Goal: Task Accomplishment & Management: Manage account settings

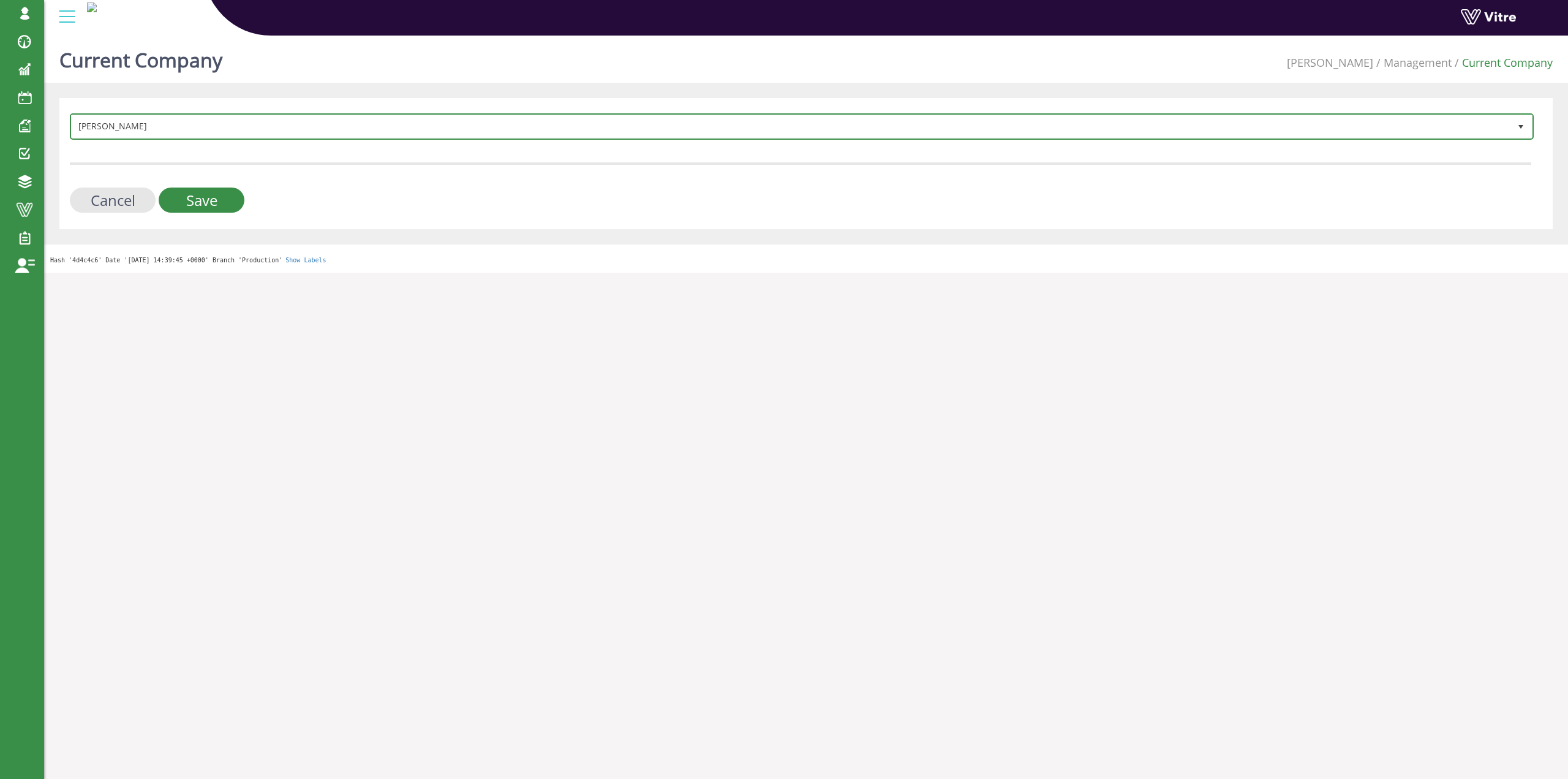
click at [322, 137] on span "[PERSON_NAME]" at bounding box center [790, 126] width 1438 height 22
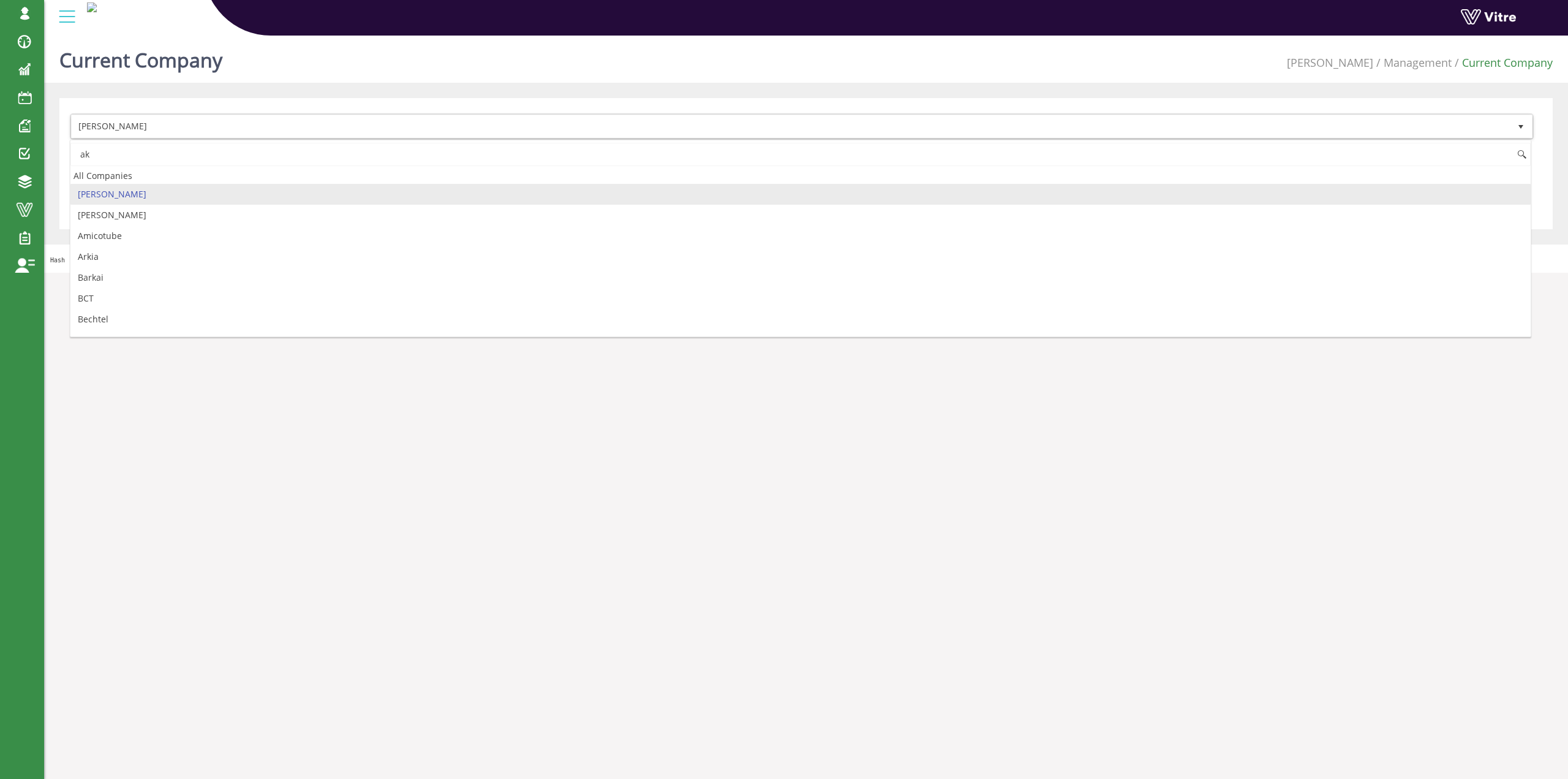
type input "a"
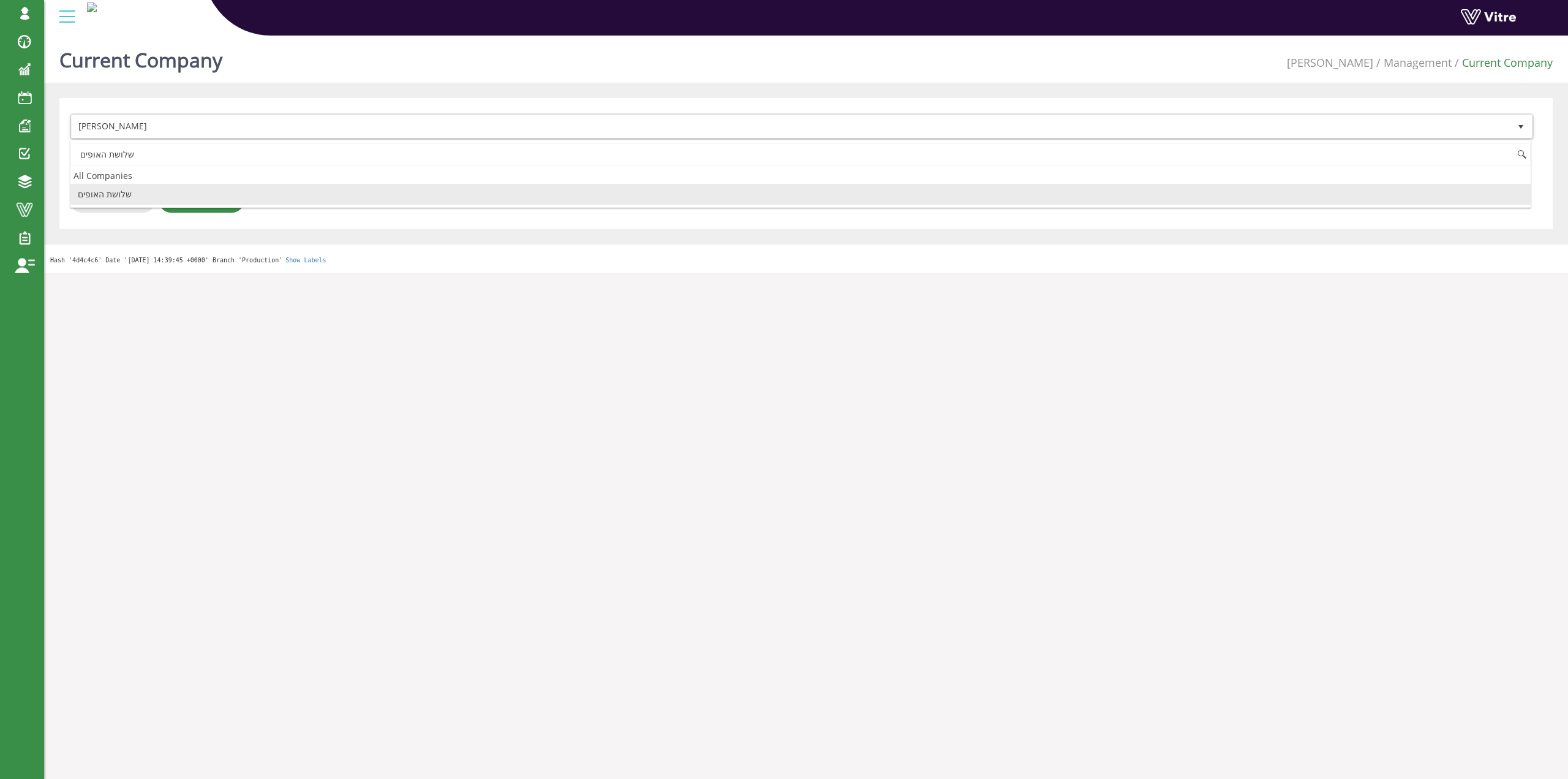
click at [134, 188] on li "שלושת האופים" at bounding box center [800, 194] width 1460 height 21
type input "שלושת האופים"
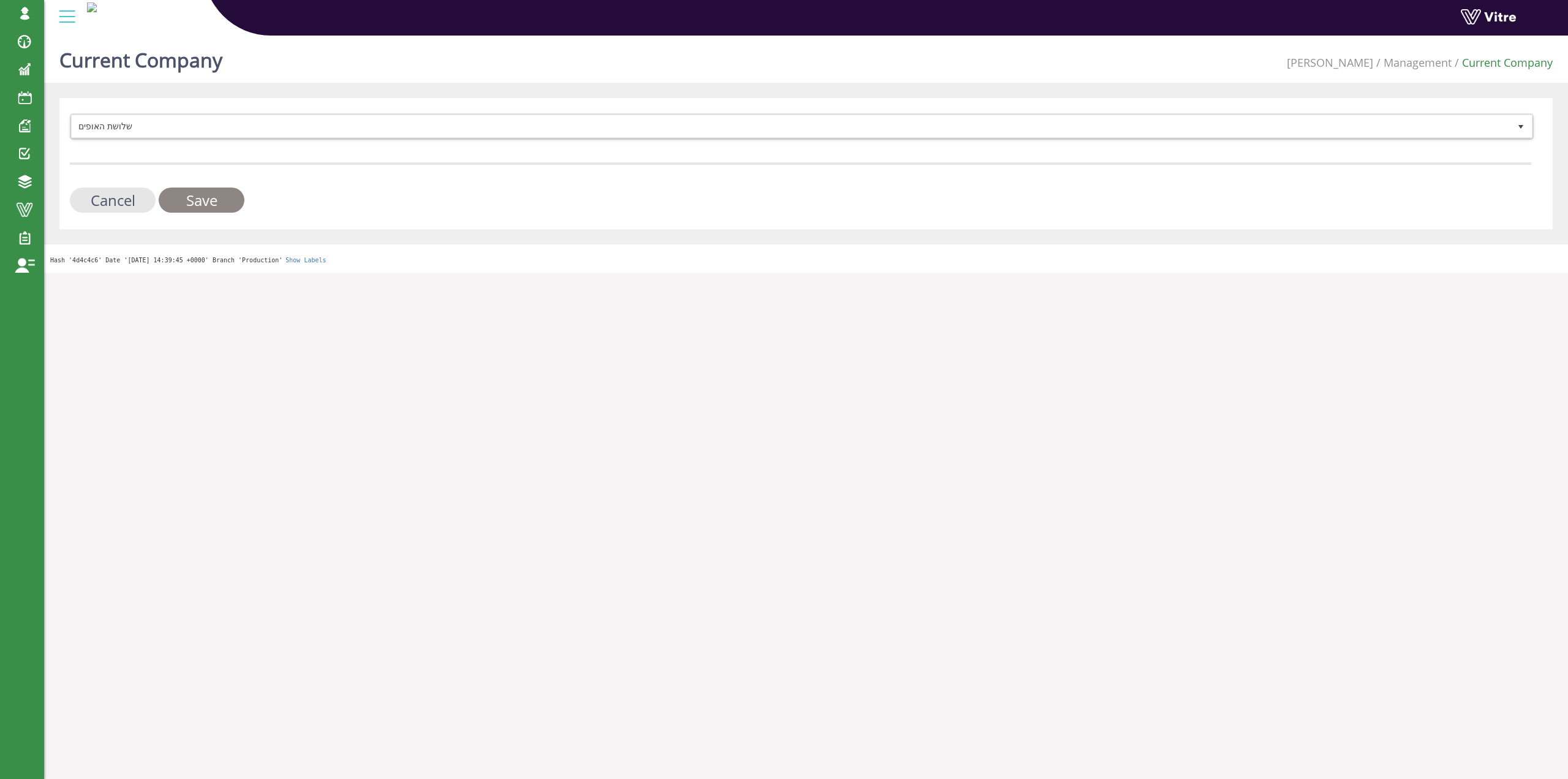
click at [162, 195] on input "Save" at bounding box center [201, 200] width 86 height 25
drag, startPoint x: 32, startPoint y: 212, endPoint x: 29, endPoint y: 218, distance: 6.7
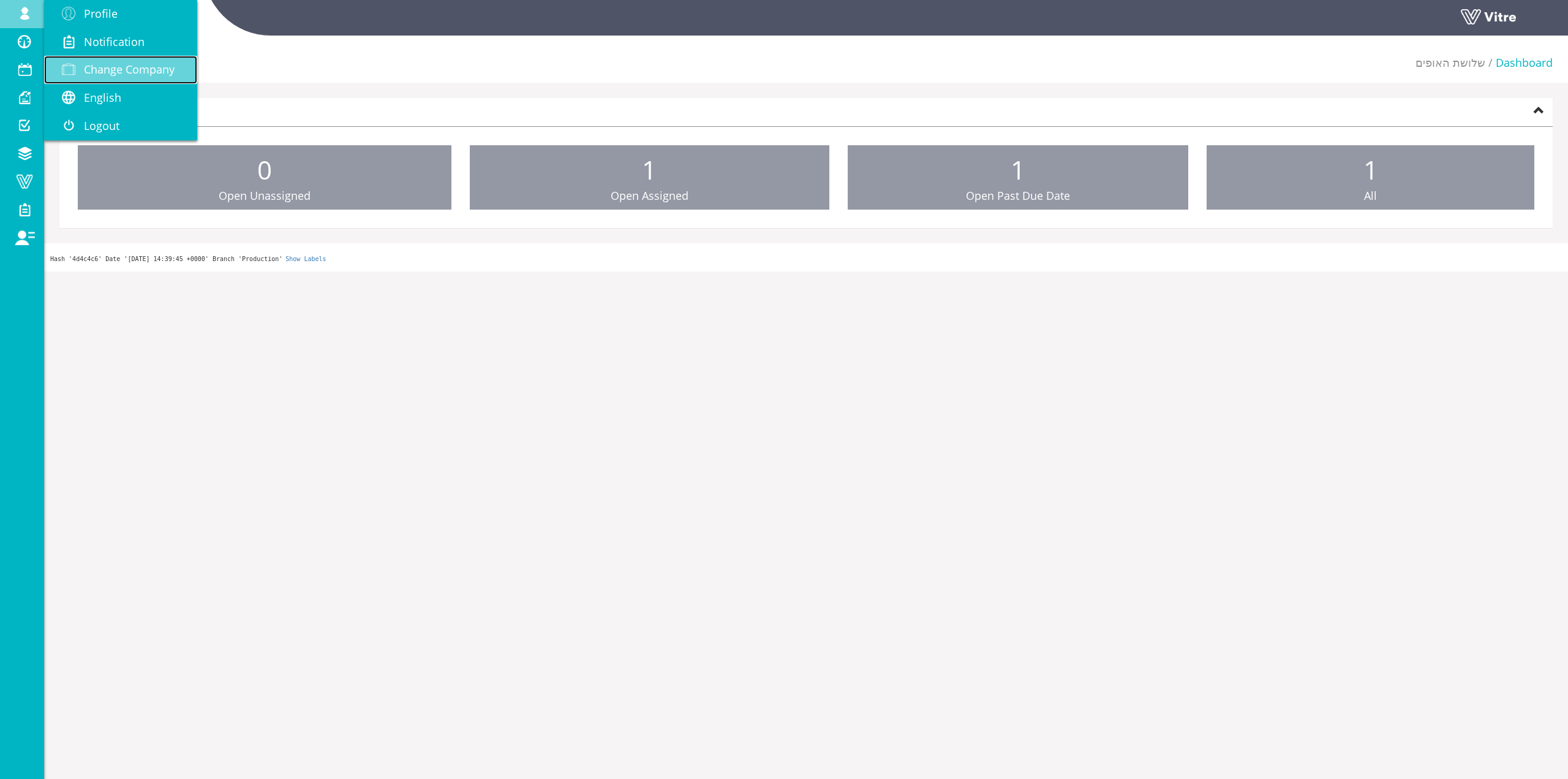
click at [92, 61] on link "Change Company" at bounding box center [121, 70] width 153 height 28
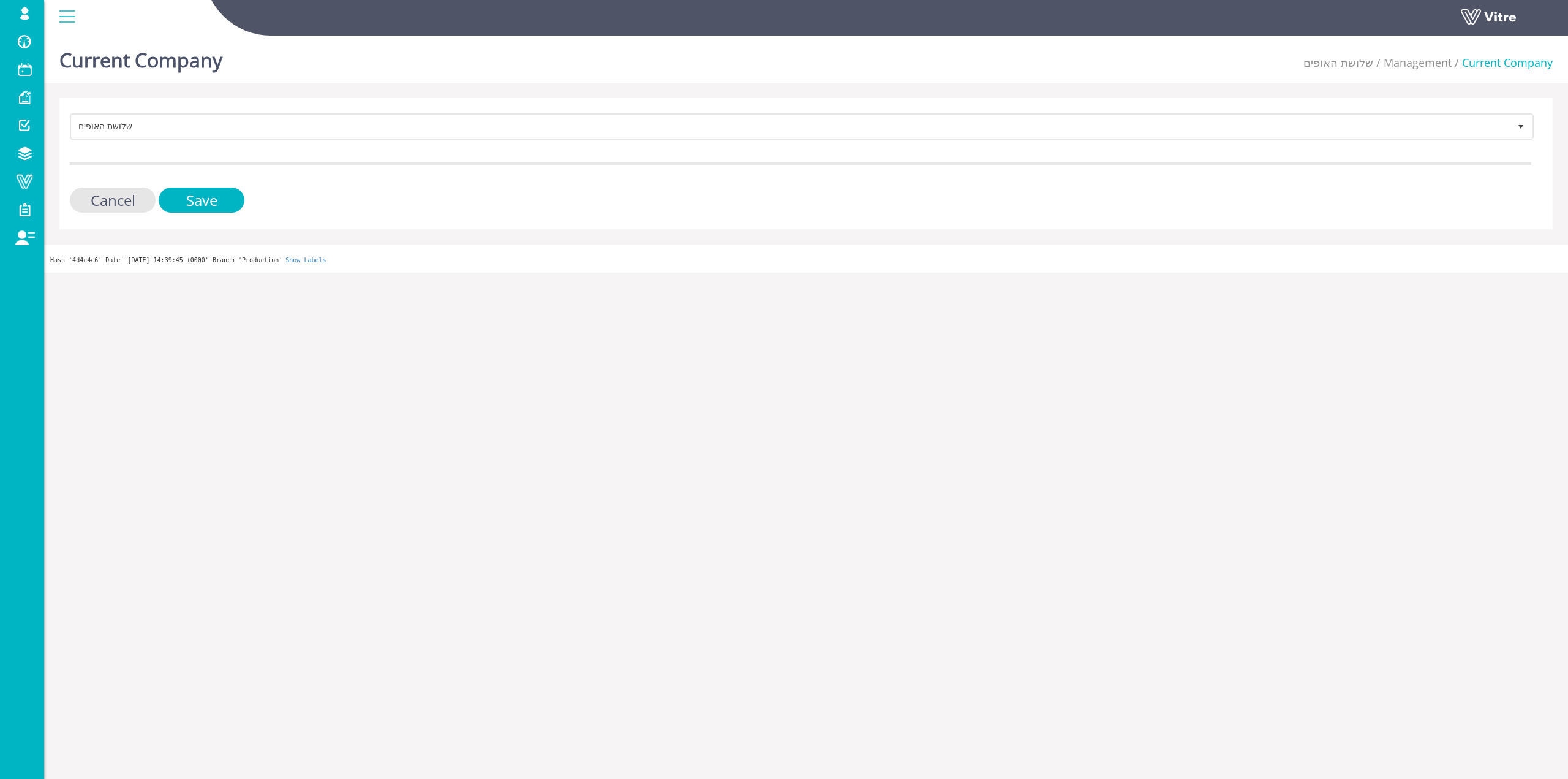
click at [346, 141] on form "שלושת האופים 232 Cancel Save" at bounding box center [800, 162] width 1462 height 99
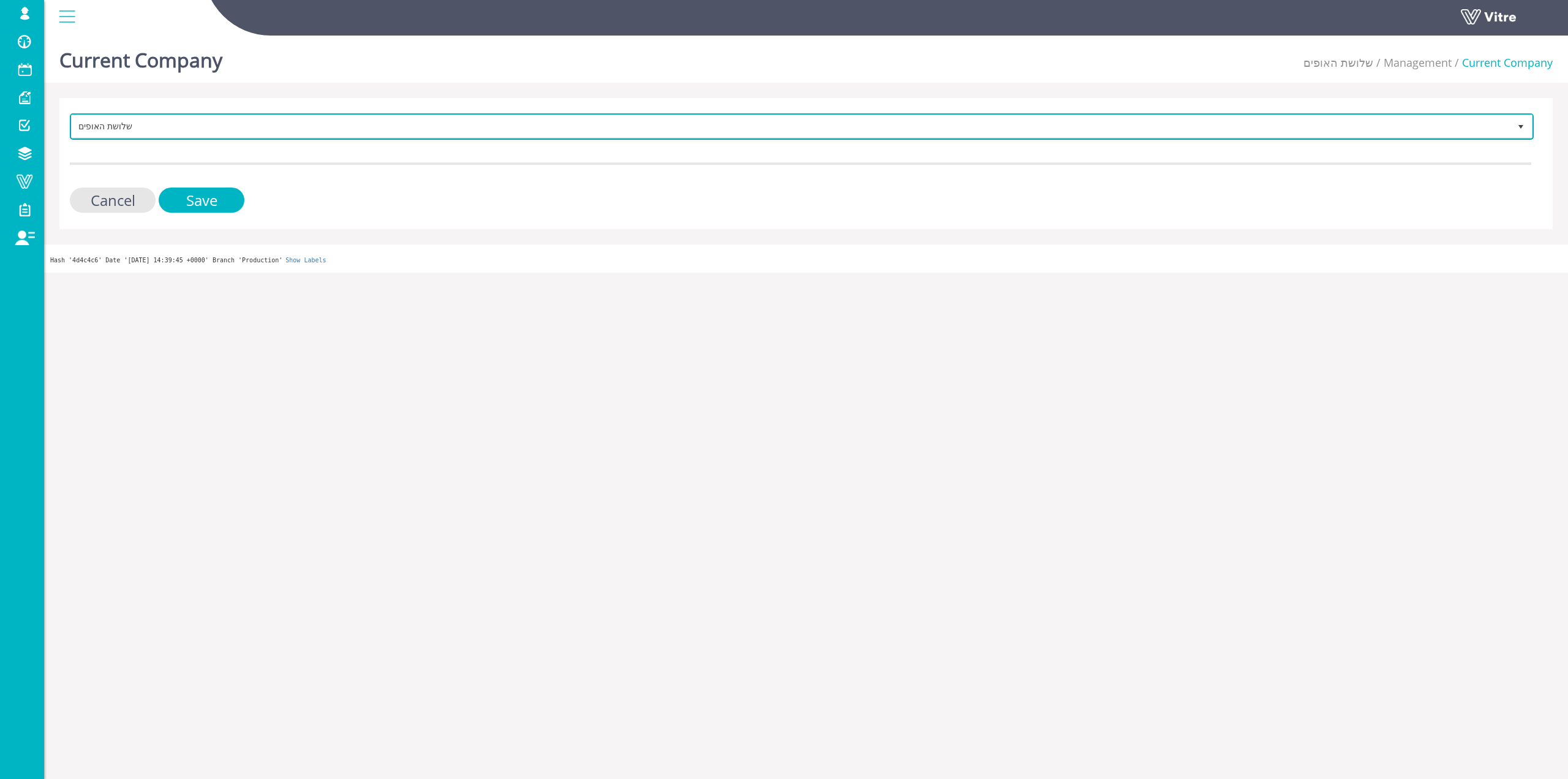
click at [345, 134] on span "שלושת האופים" at bounding box center [790, 126] width 1438 height 22
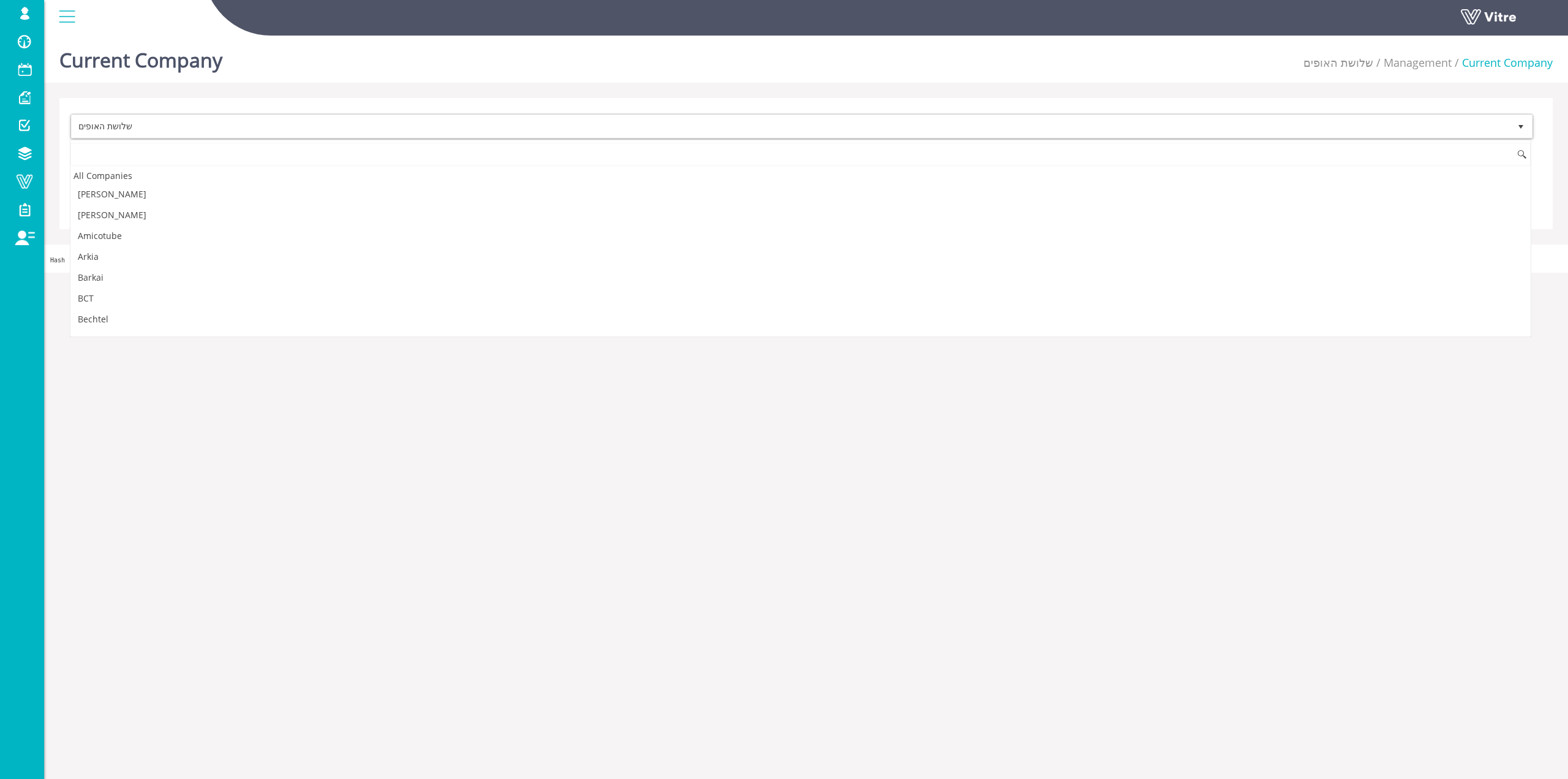
scroll to position [2495, 0]
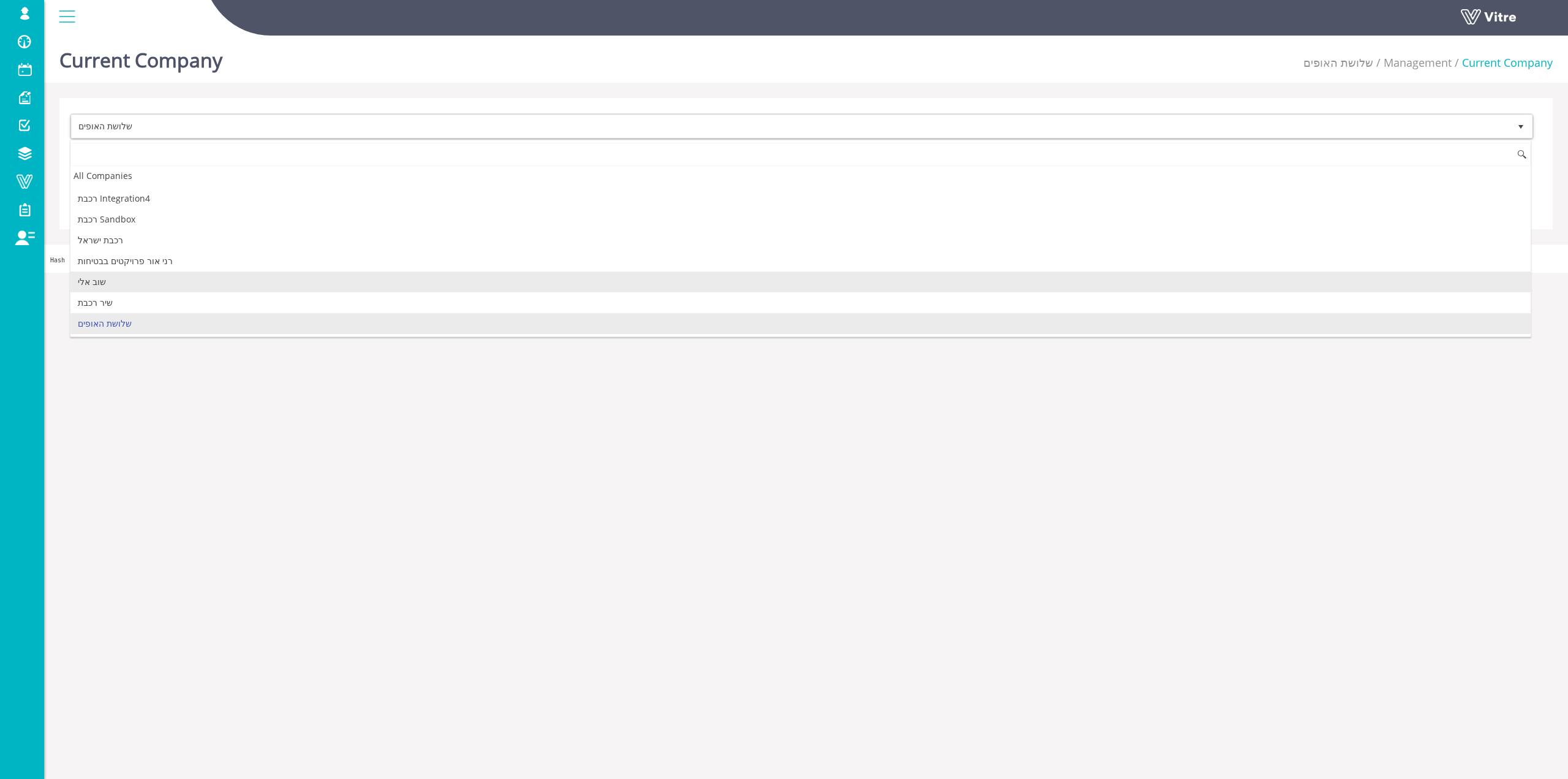
click at [181, 276] on li "שוב אלי" at bounding box center [800, 282] width 1460 height 21
click at [219, 217] on div "שוב אלי 318 Cancel Save" at bounding box center [806, 164] width 1494 height 131
click at [221, 206] on input "Save" at bounding box center [201, 200] width 86 height 25
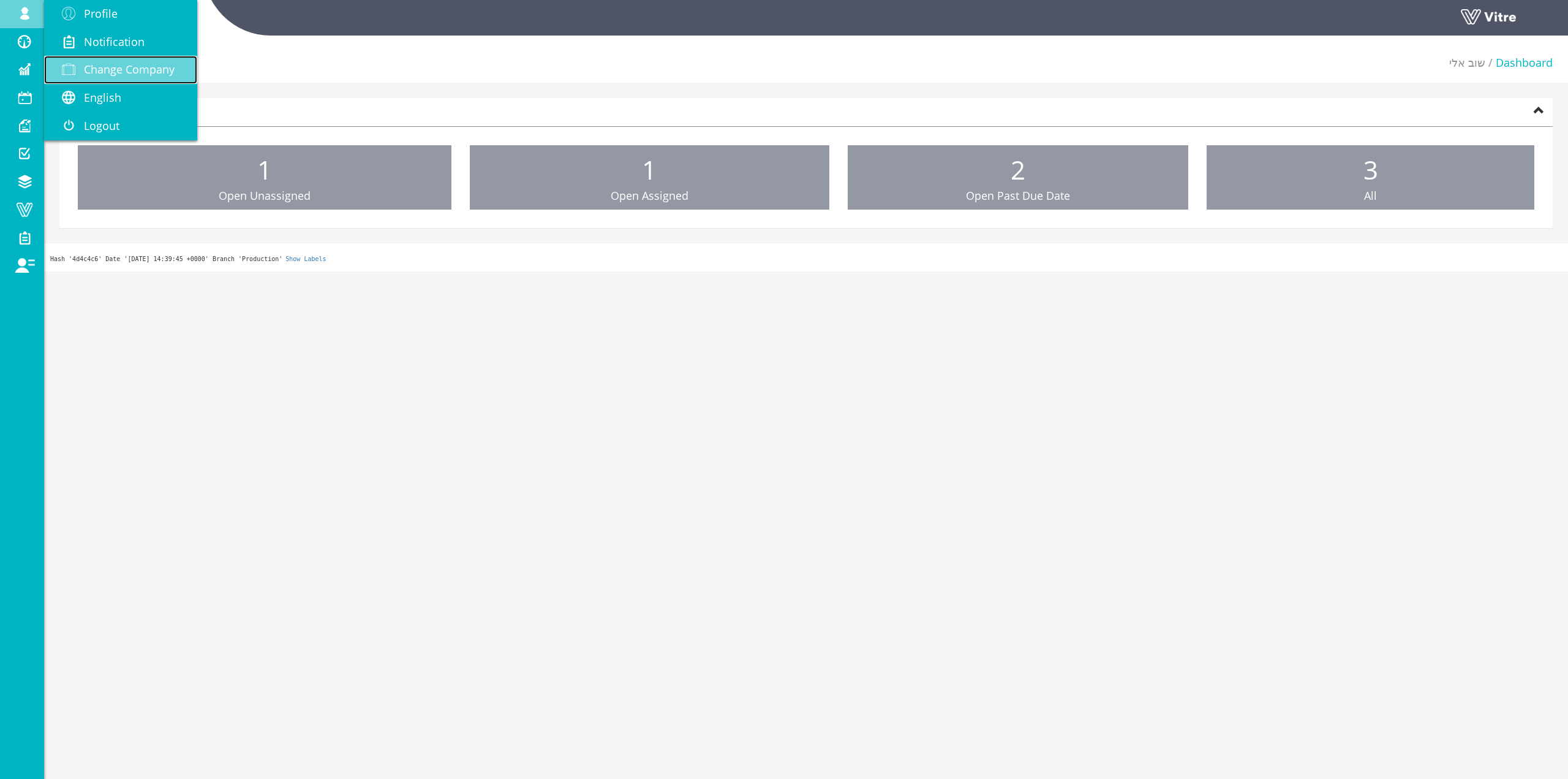
click at [94, 61] on link "Change Company" at bounding box center [121, 70] width 153 height 28
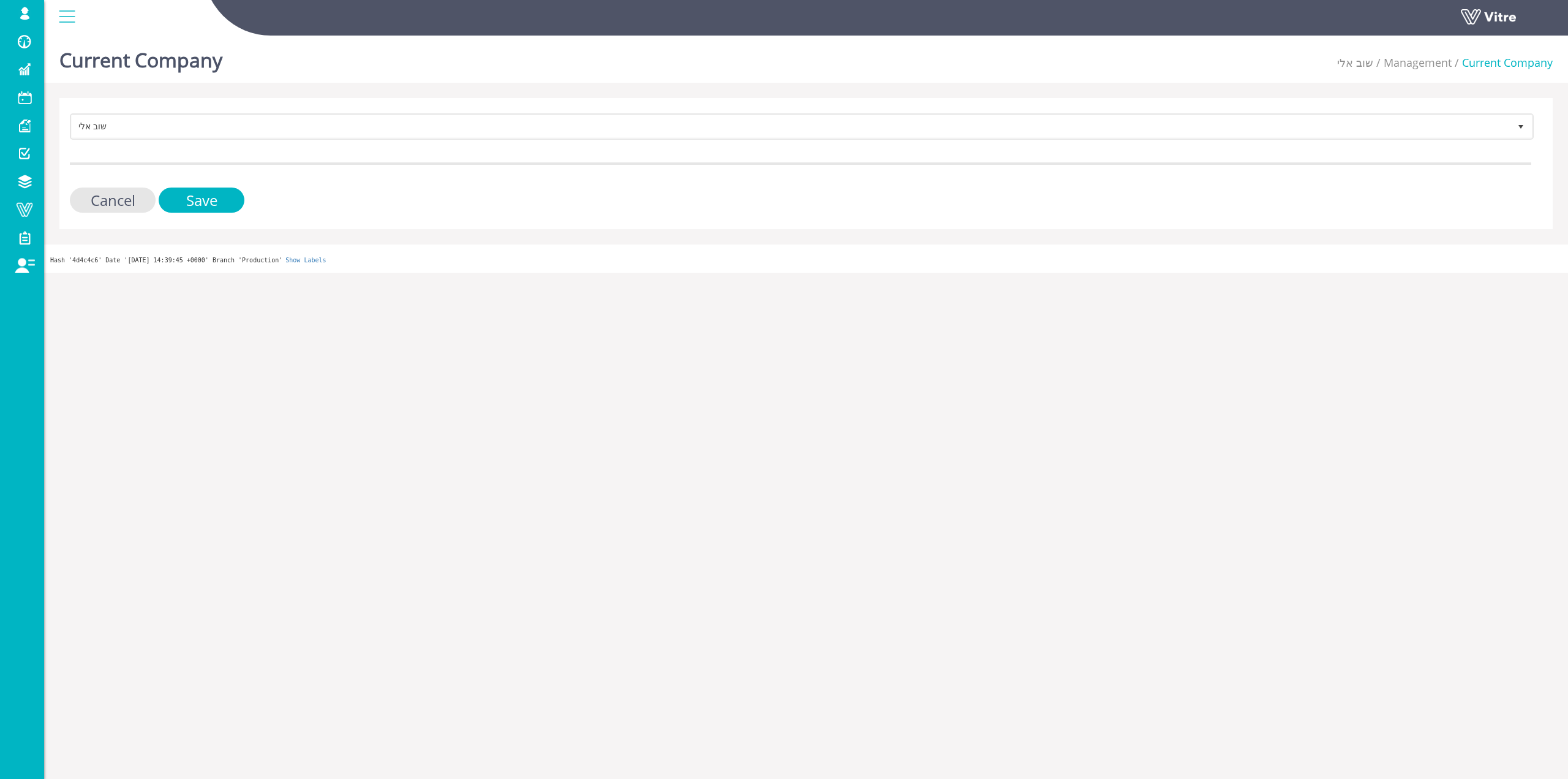
drag, startPoint x: 540, startPoint y: 73, endPoint x: 530, endPoint y: 94, distance: 23.3
click at [539, 73] on div "Current Company שוב [PERSON_NAME] Management Current Company" at bounding box center [806, 57] width 1524 height 52
click at [528, 100] on div "שוב [PERSON_NAME] 318 Cancel Save" at bounding box center [806, 164] width 1494 height 131
click at [528, 102] on div "שוב [PERSON_NAME] 318 Cancel Save" at bounding box center [806, 164] width 1494 height 131
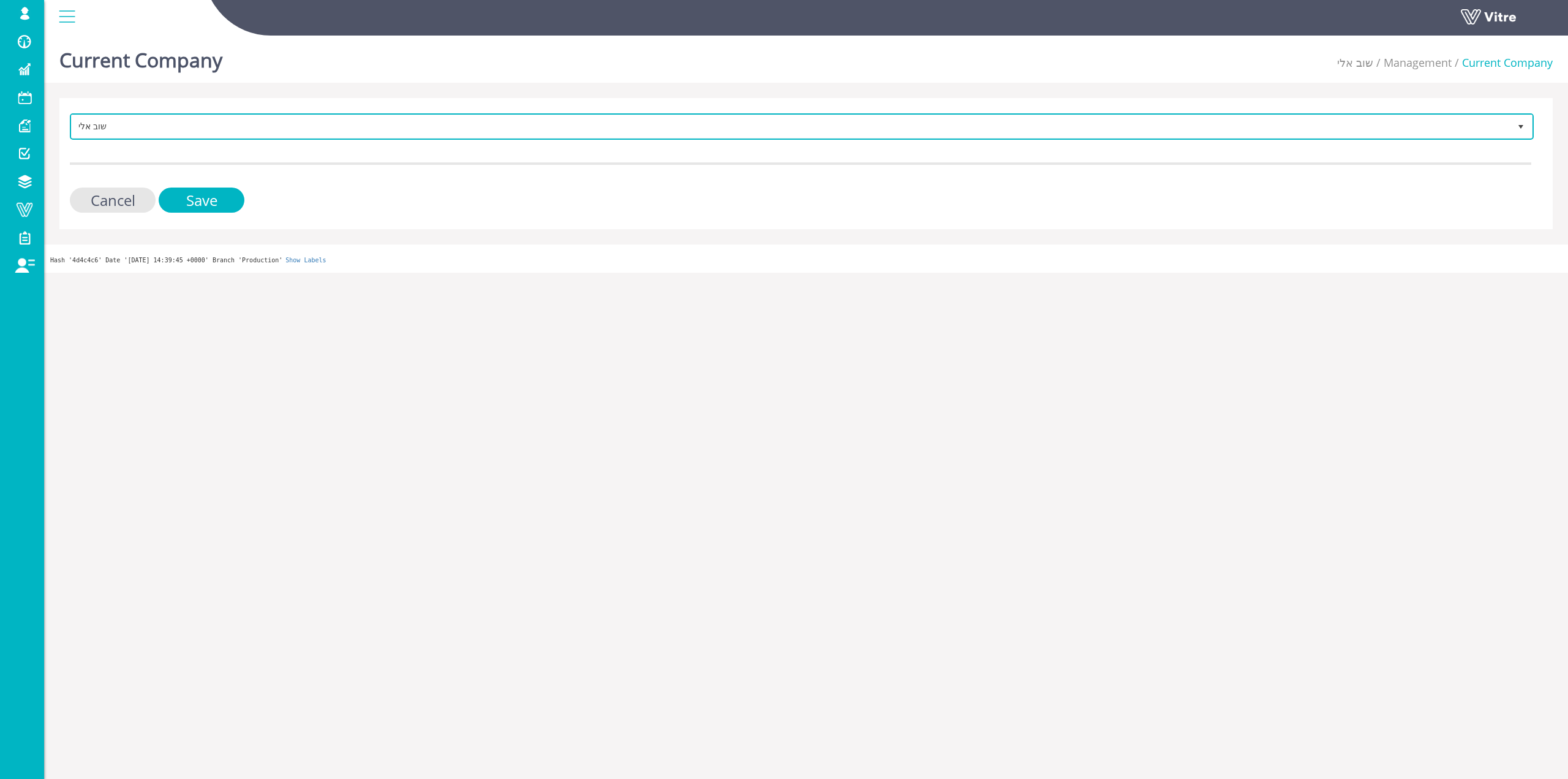
click at [520, 128] on span "שוב אלי" at bounding box center [790, 126] width 1438 height 22
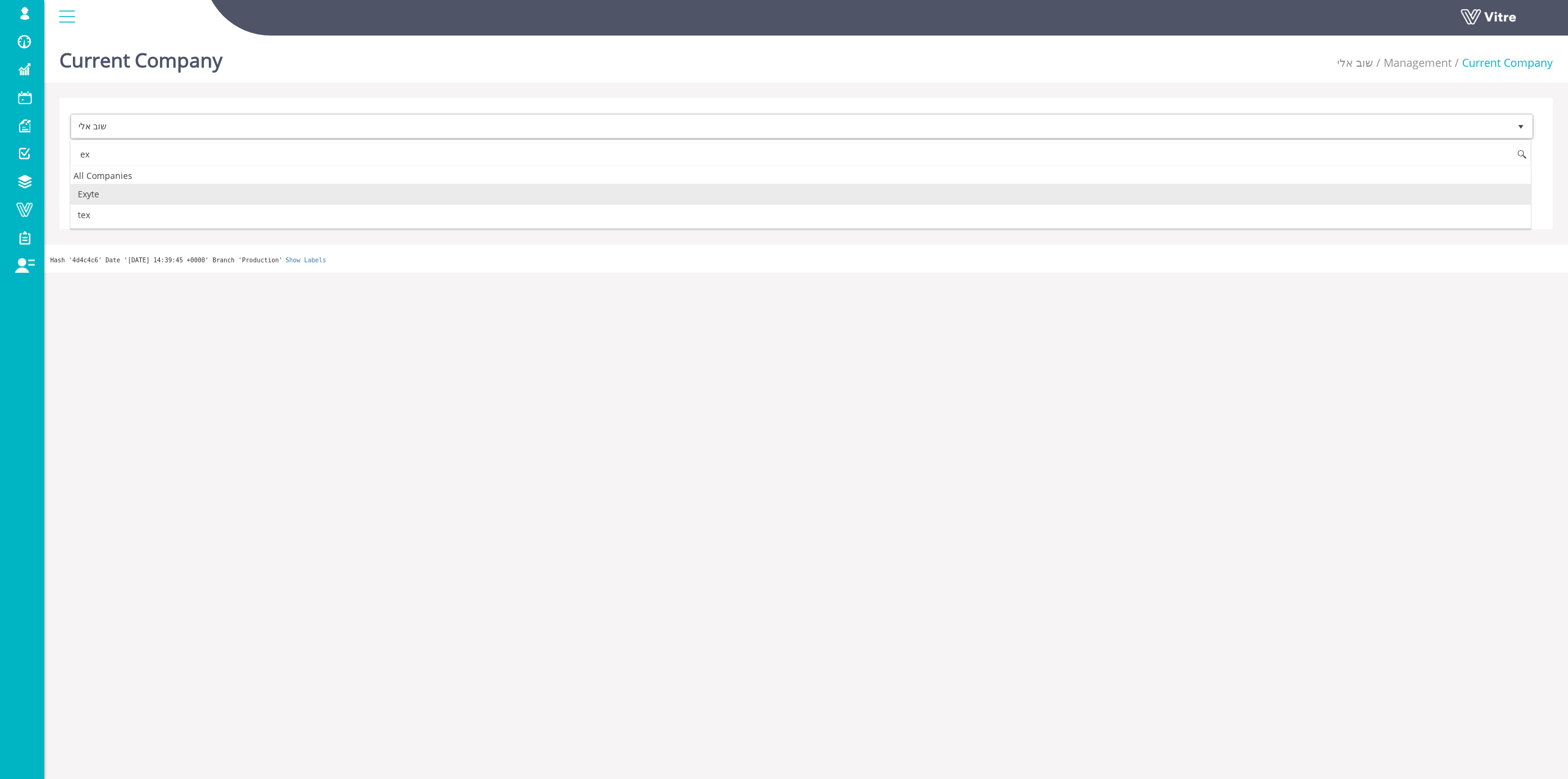
click at [136, 193] on li "Exyte" at bounding box center [800, 194] width 1460 height 21
type input "ex"
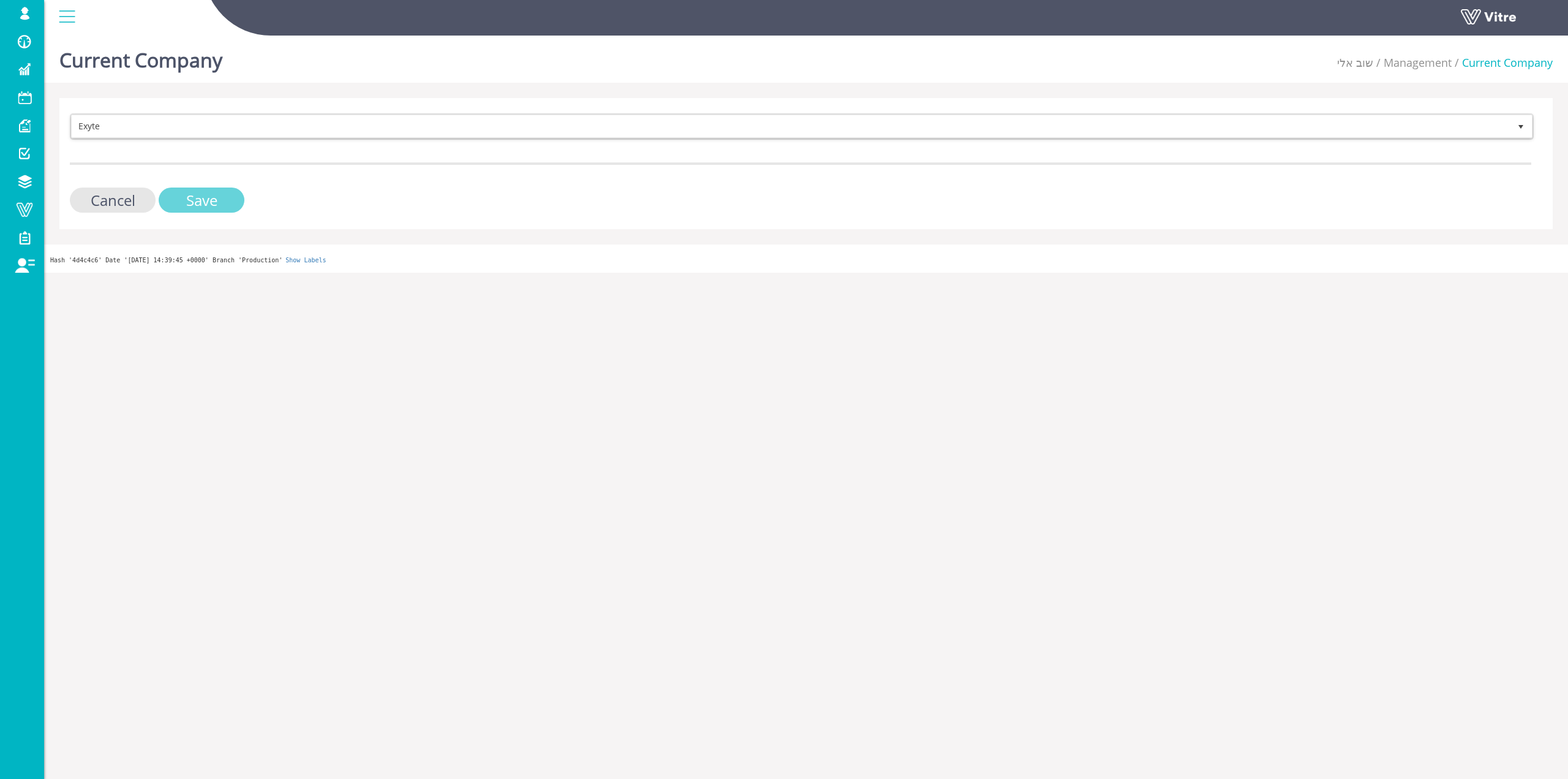
click at [175, 196] on input "Save" at bounding box center [201, 200] width 86 height 25
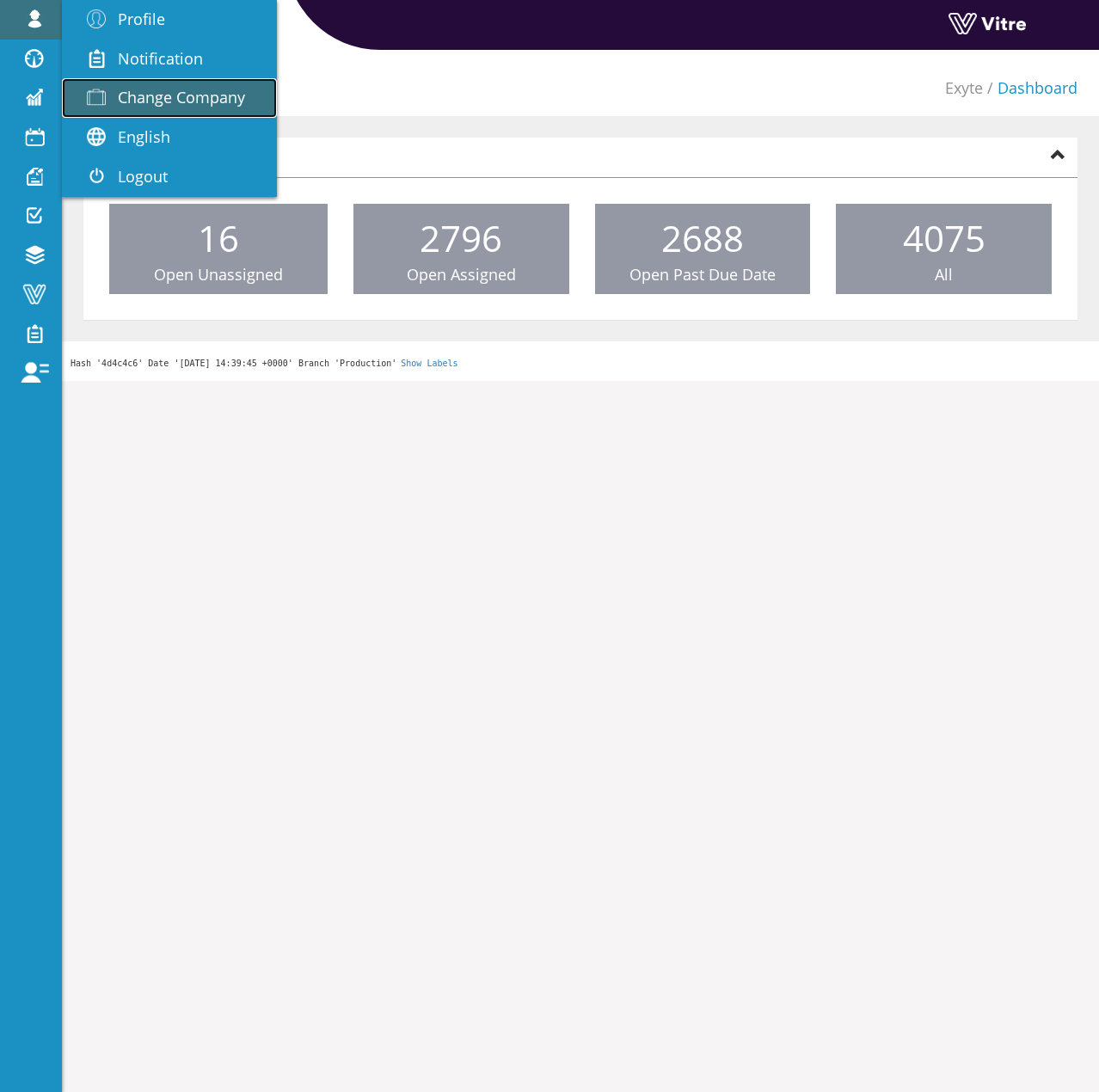
click at [155, 97] on span "Change Company" at bounding box center [181, 98] width 127 height 21
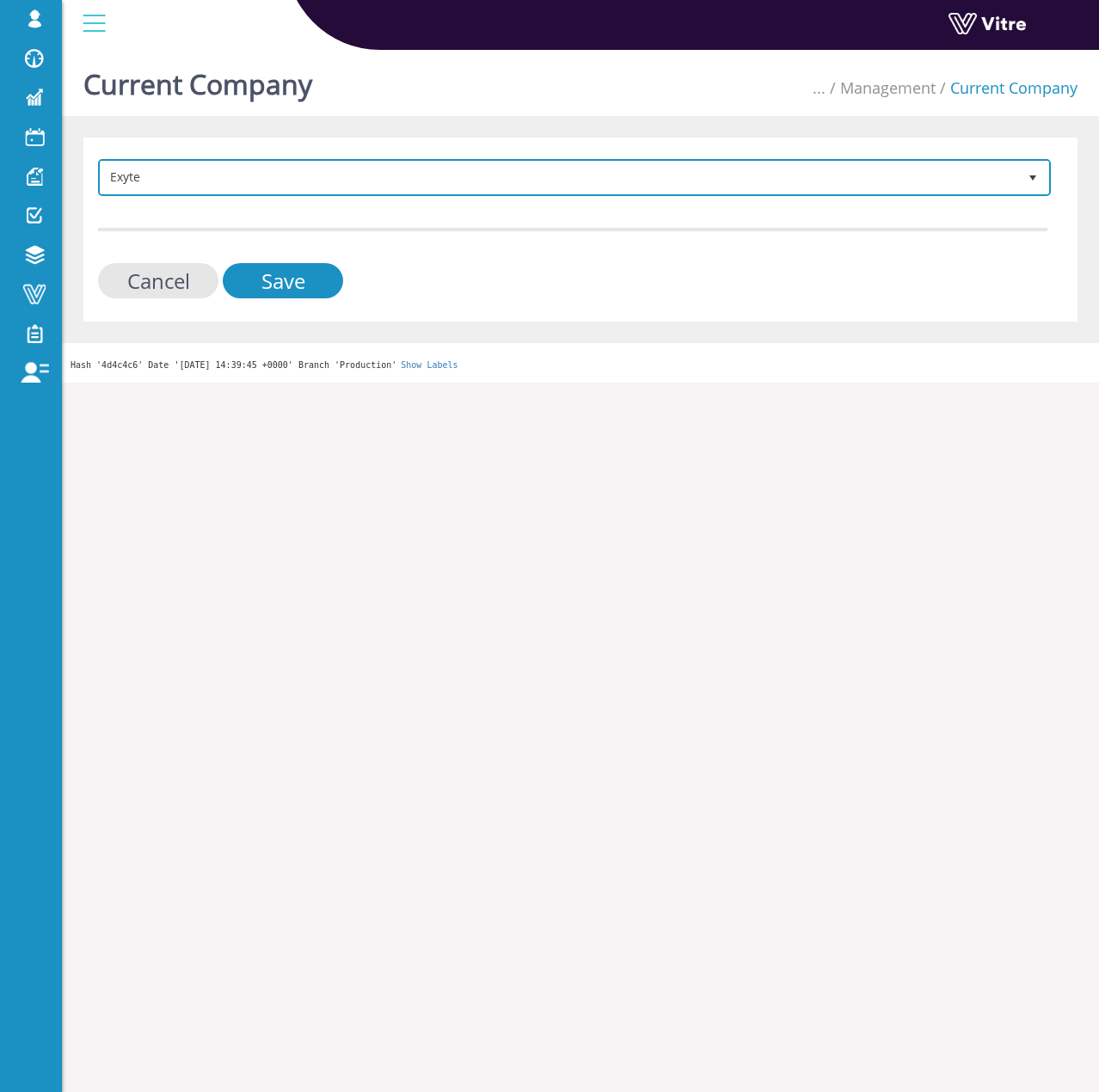
click at [260, 188] on span "Exyte" at bounding box center [559, 177] width 917 height 31
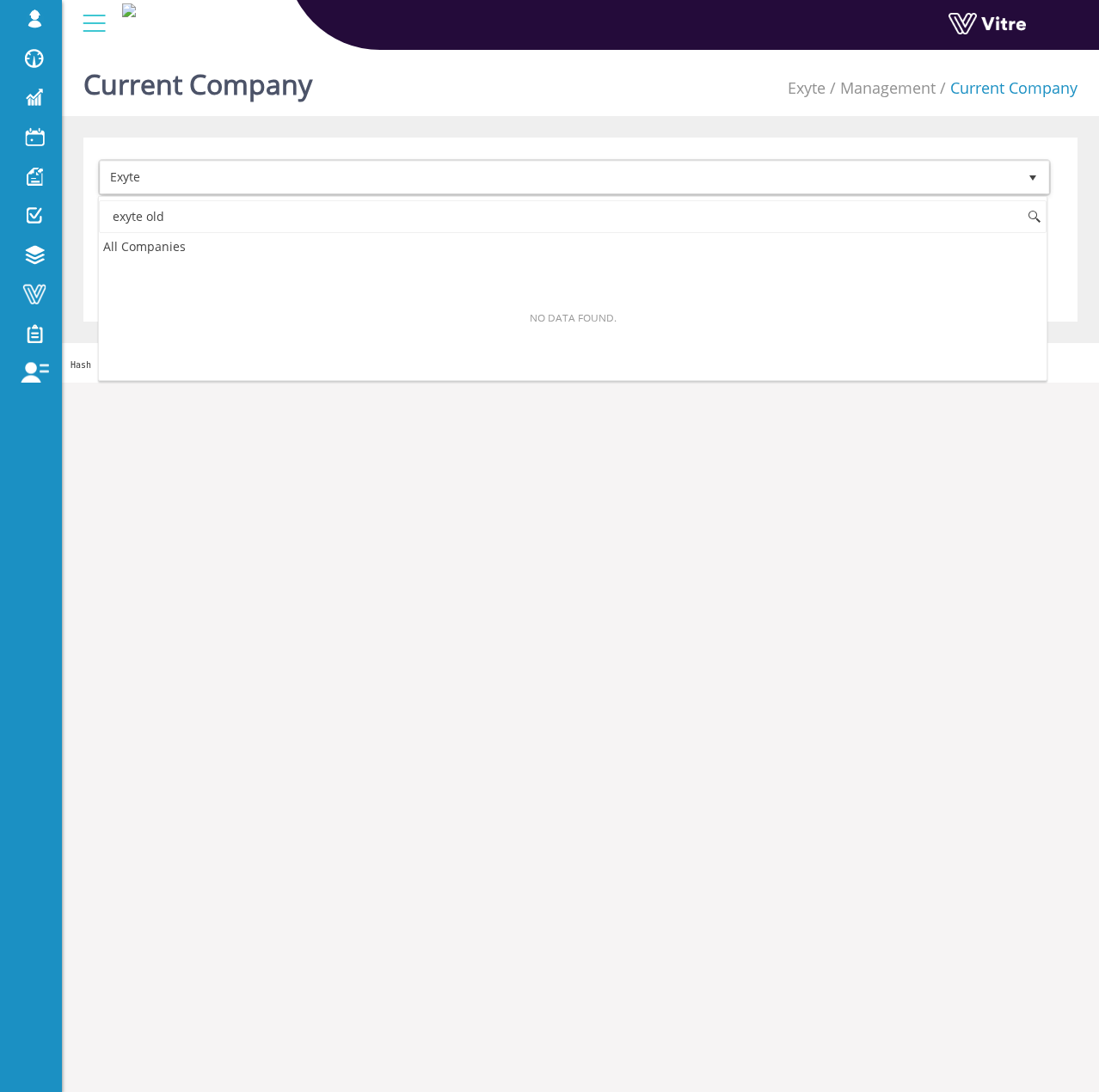
click at [1026, 139] on div "Exyte 406 Cancel Save" at bounding box center [580, 230] width 994 height 184
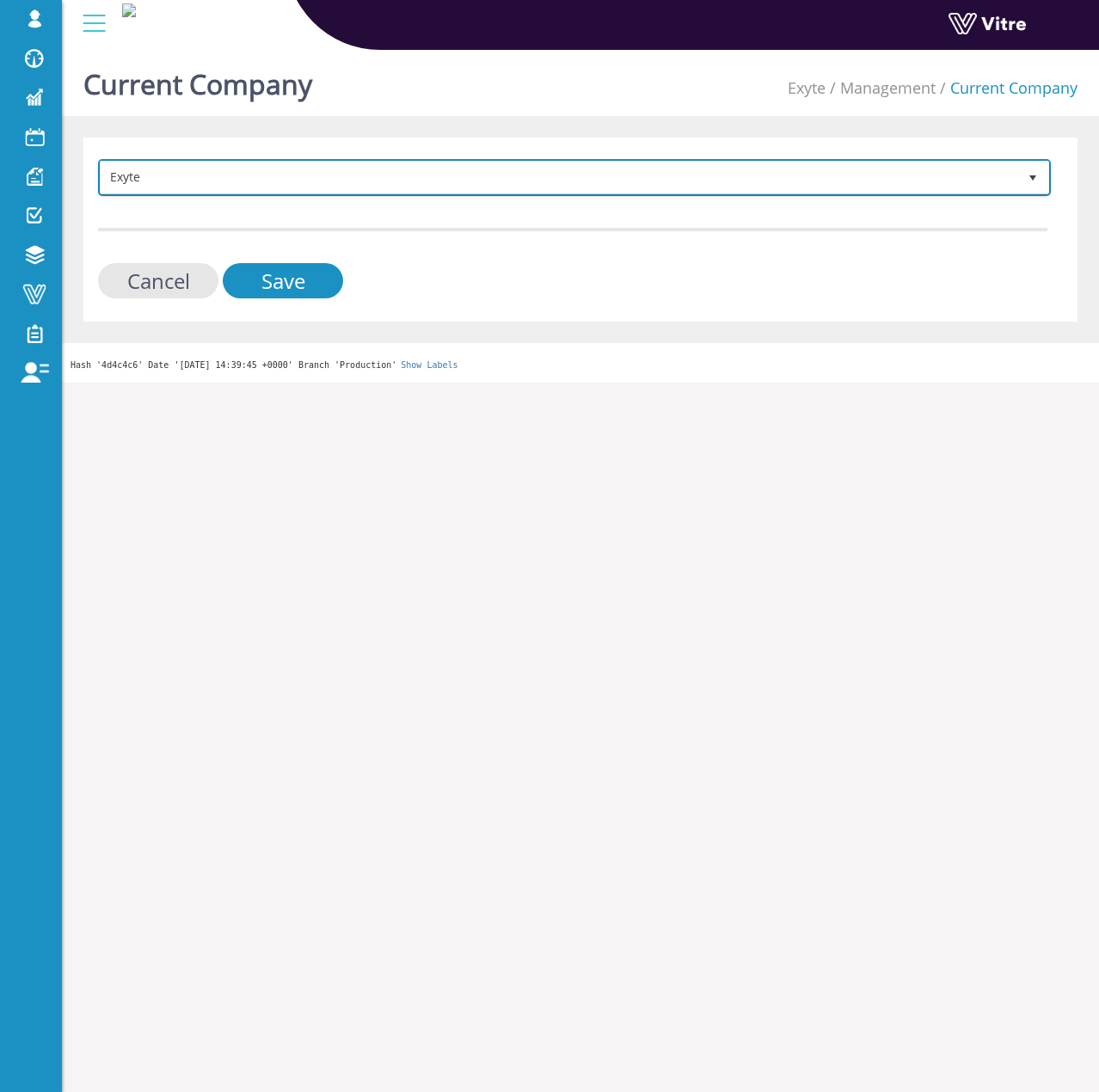
click at [391, 183] on span "Exyte" at bounding box center [559, 177] width 917 height 31
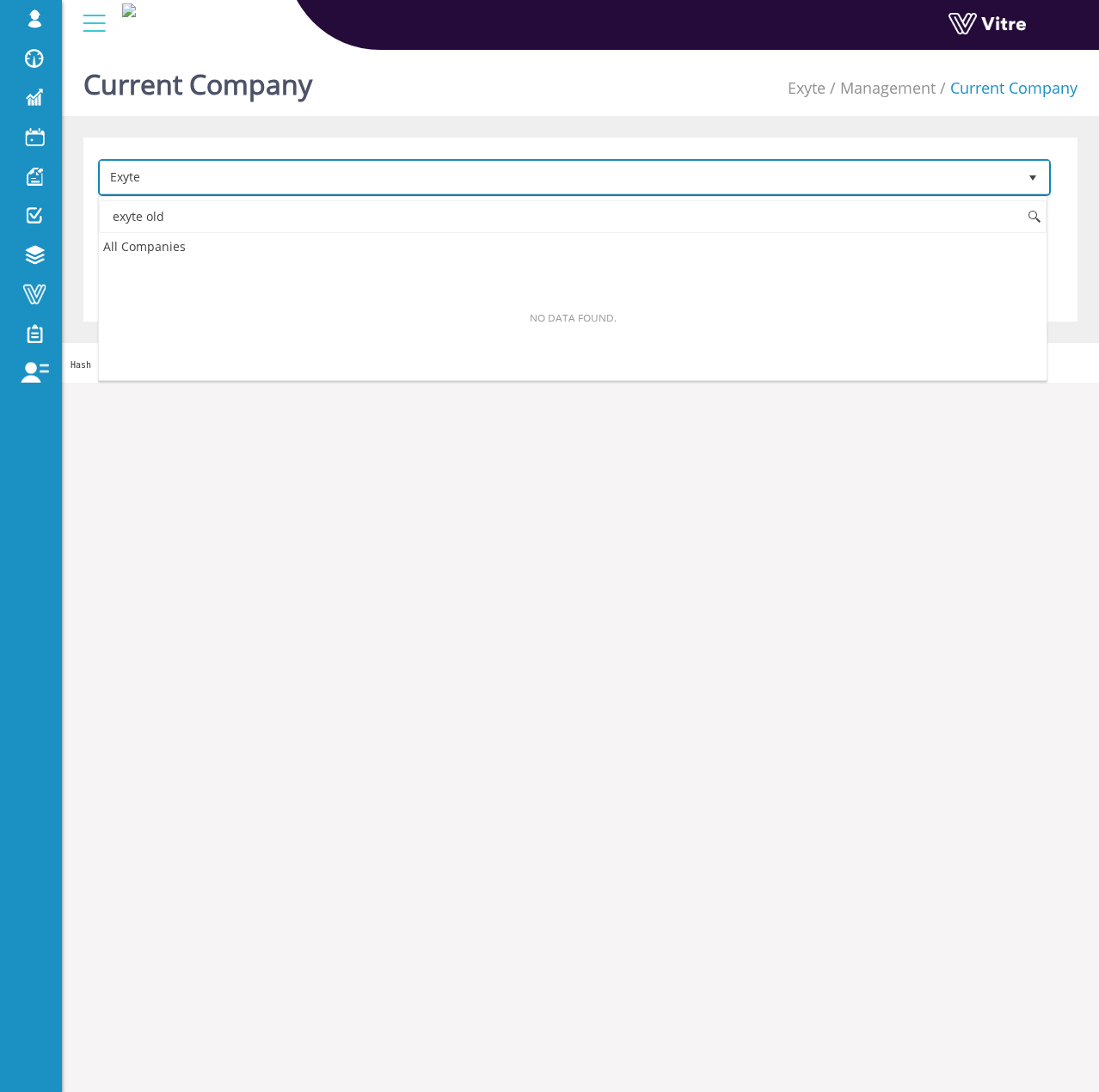
click at [215, 171] on span "Exyte" at bounding box center [559, 177] width 917 height 31
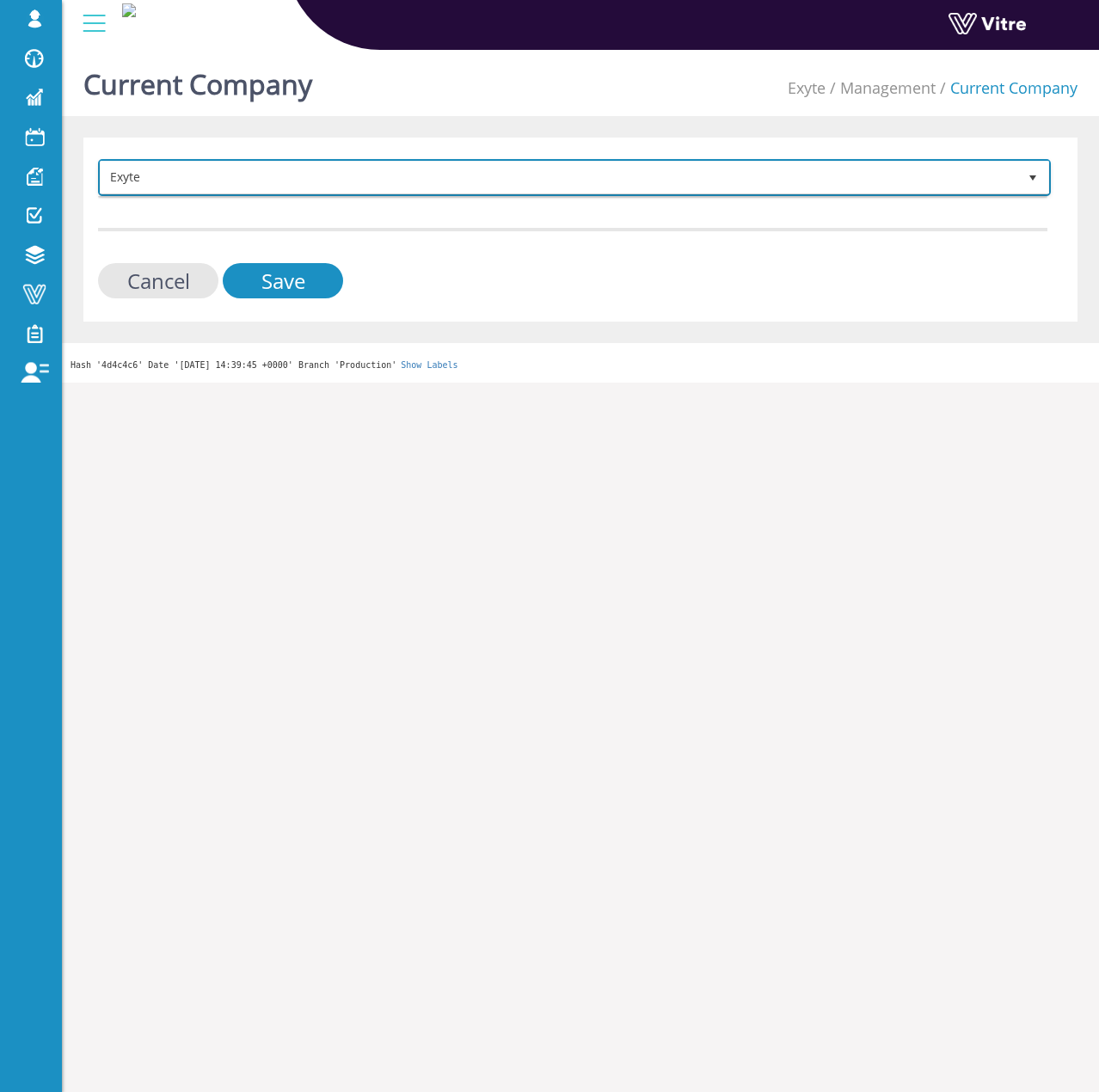
click at [215, 171] on span "Exyte" at bounding box center [559, 177] width 917 height 31
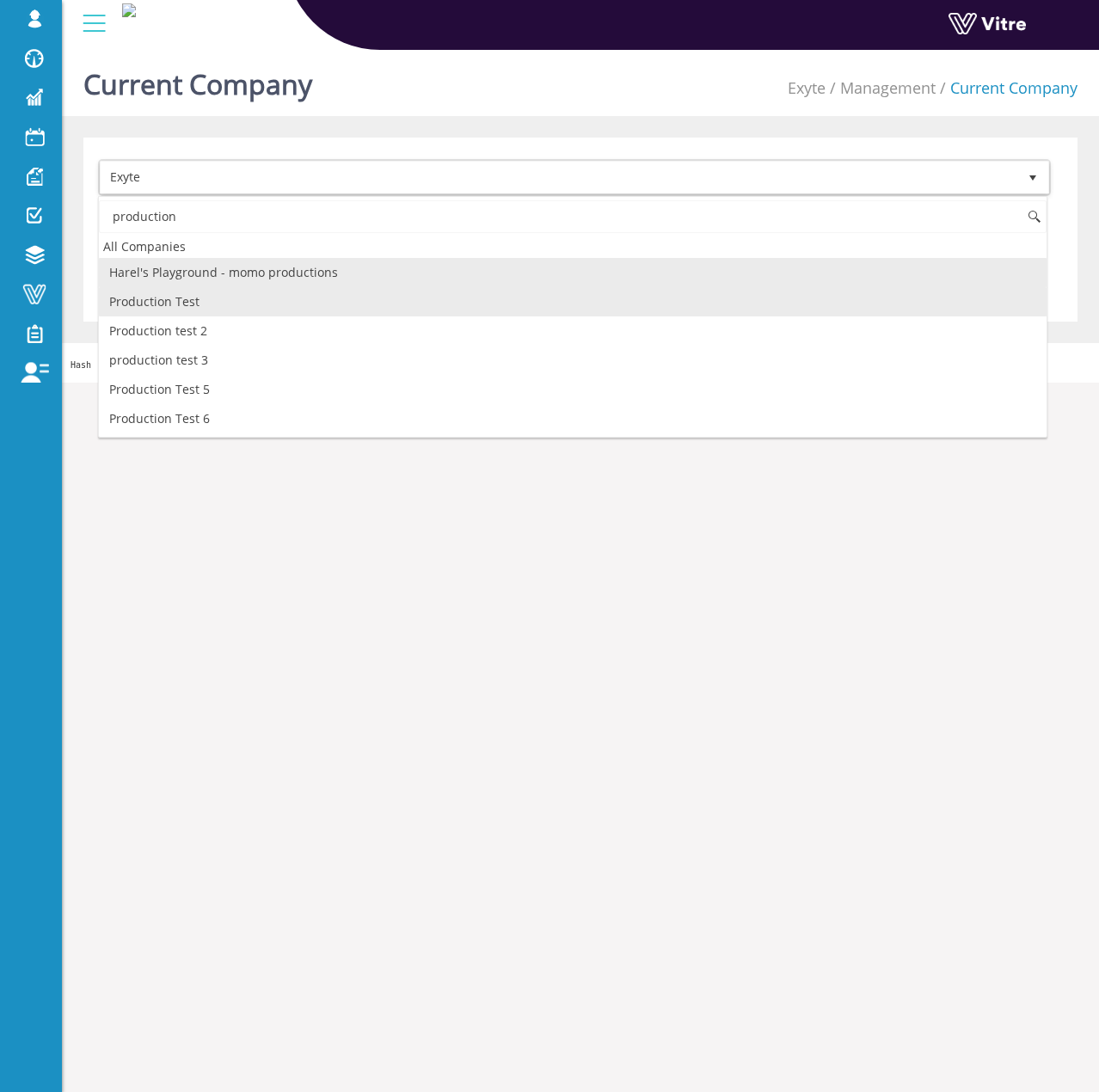
click at [208, 293] on li "Production Test" at bounding box center [572, 302] width 948 height 30
type input "production"
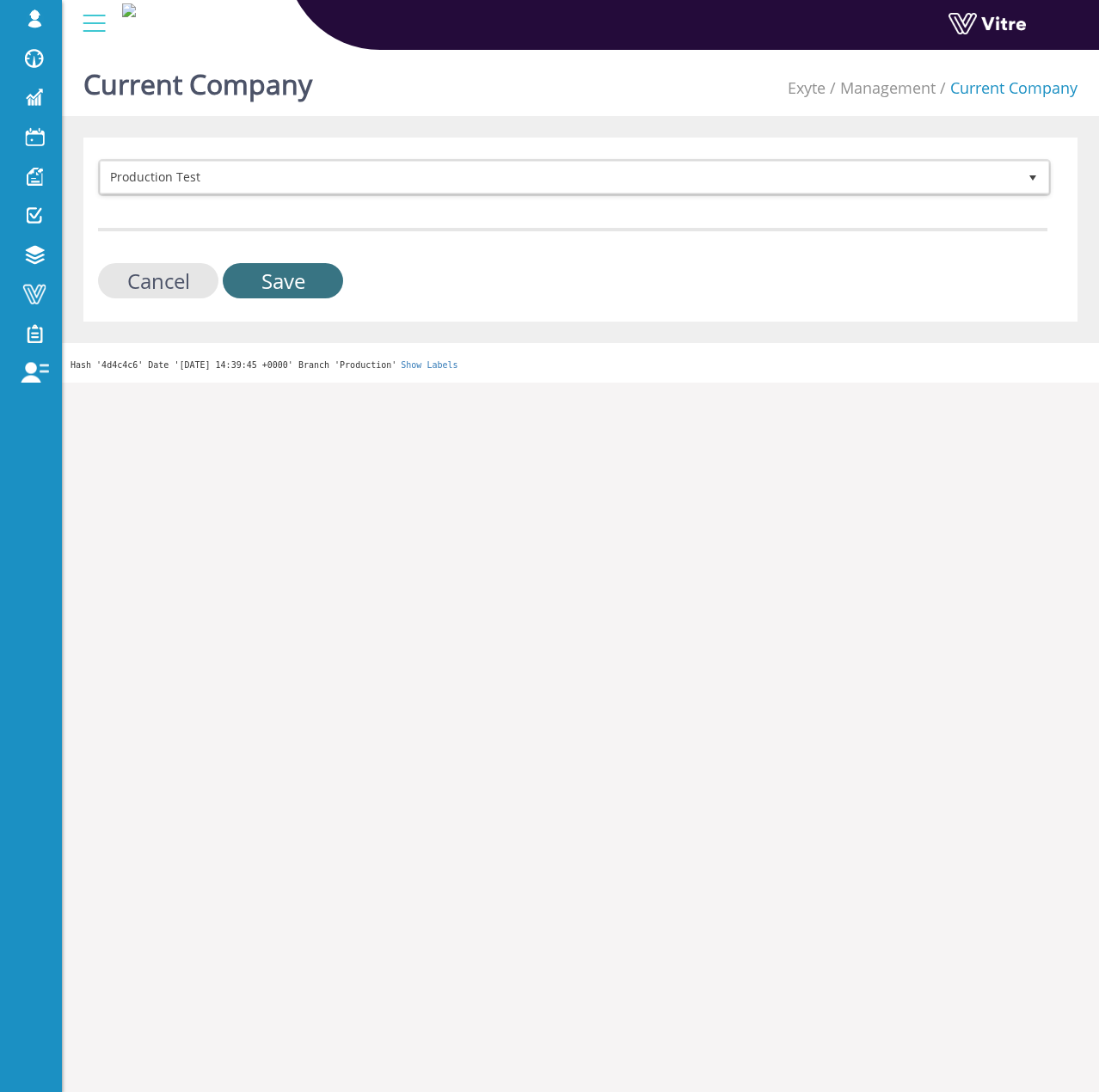
click at [256, 287] on input "Save" at bounding box center [283, 281] width 121 height 35
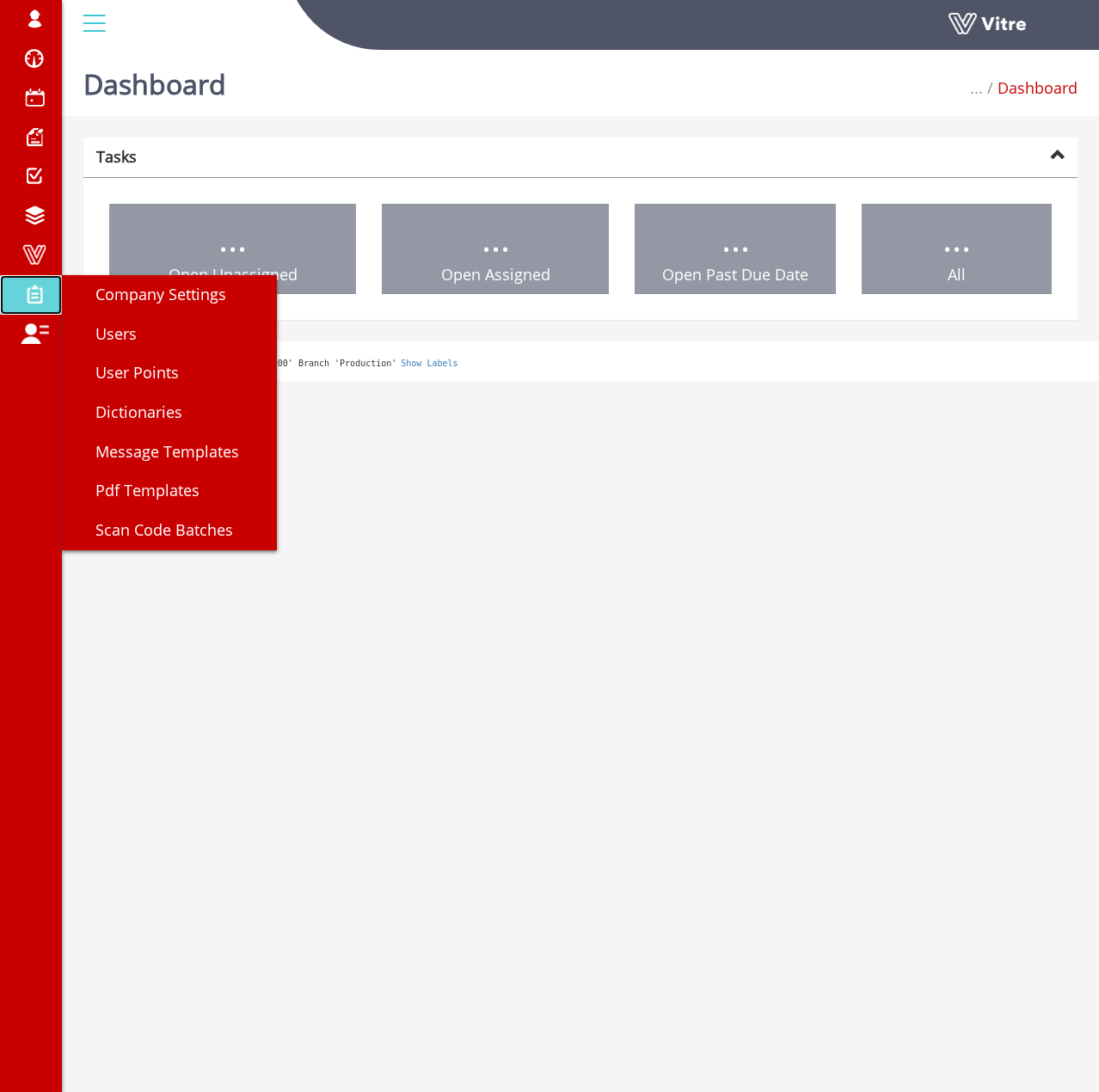
drag, startPoint x: 0, startPoint y: 0, endPoint x: 55, endPoint y: 301, distance: 306.0
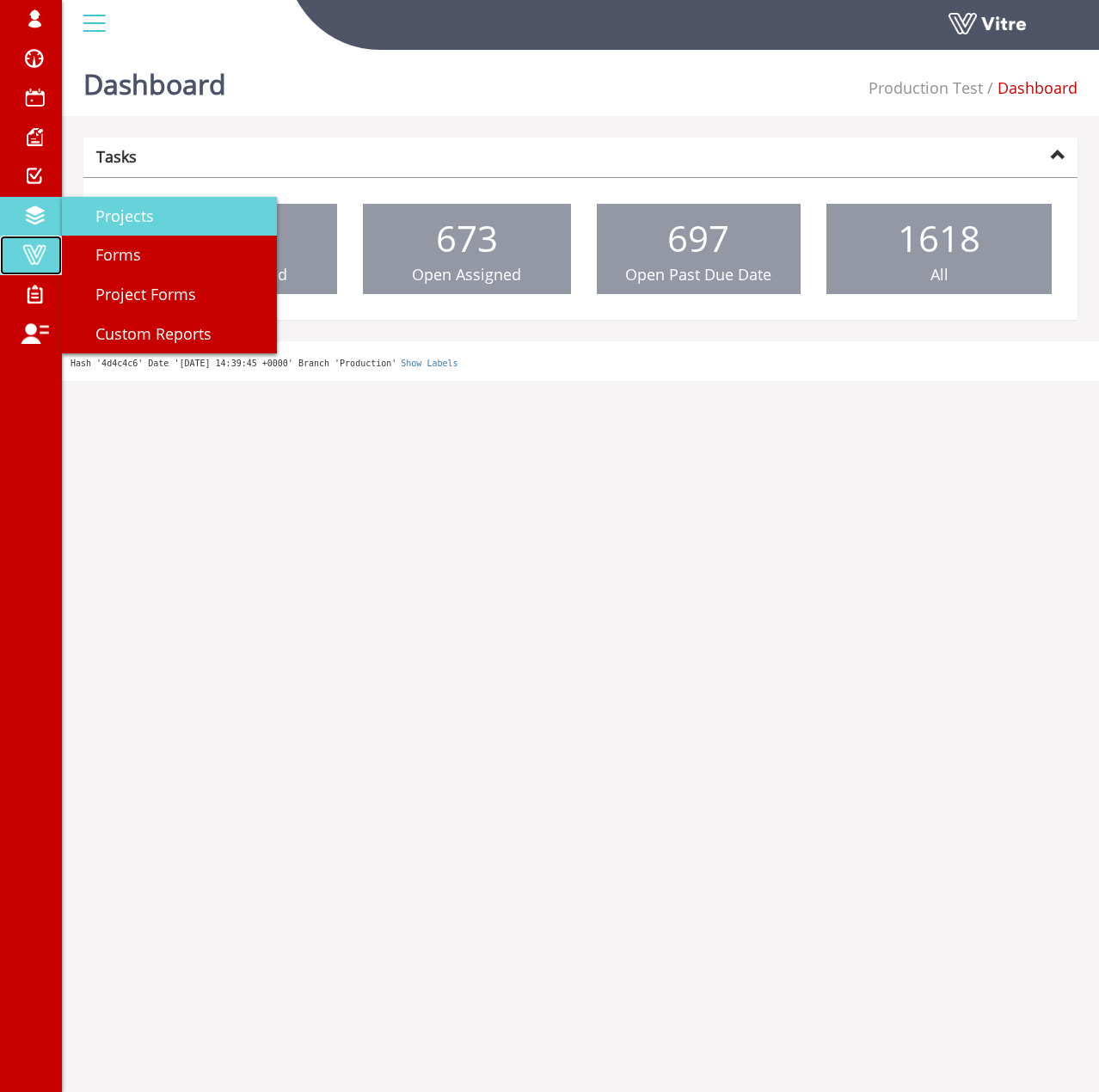
drag, startPoint x: 38, startPoint y: 247, endPoint x: 74, endPoint y: 227, distance: 41.2
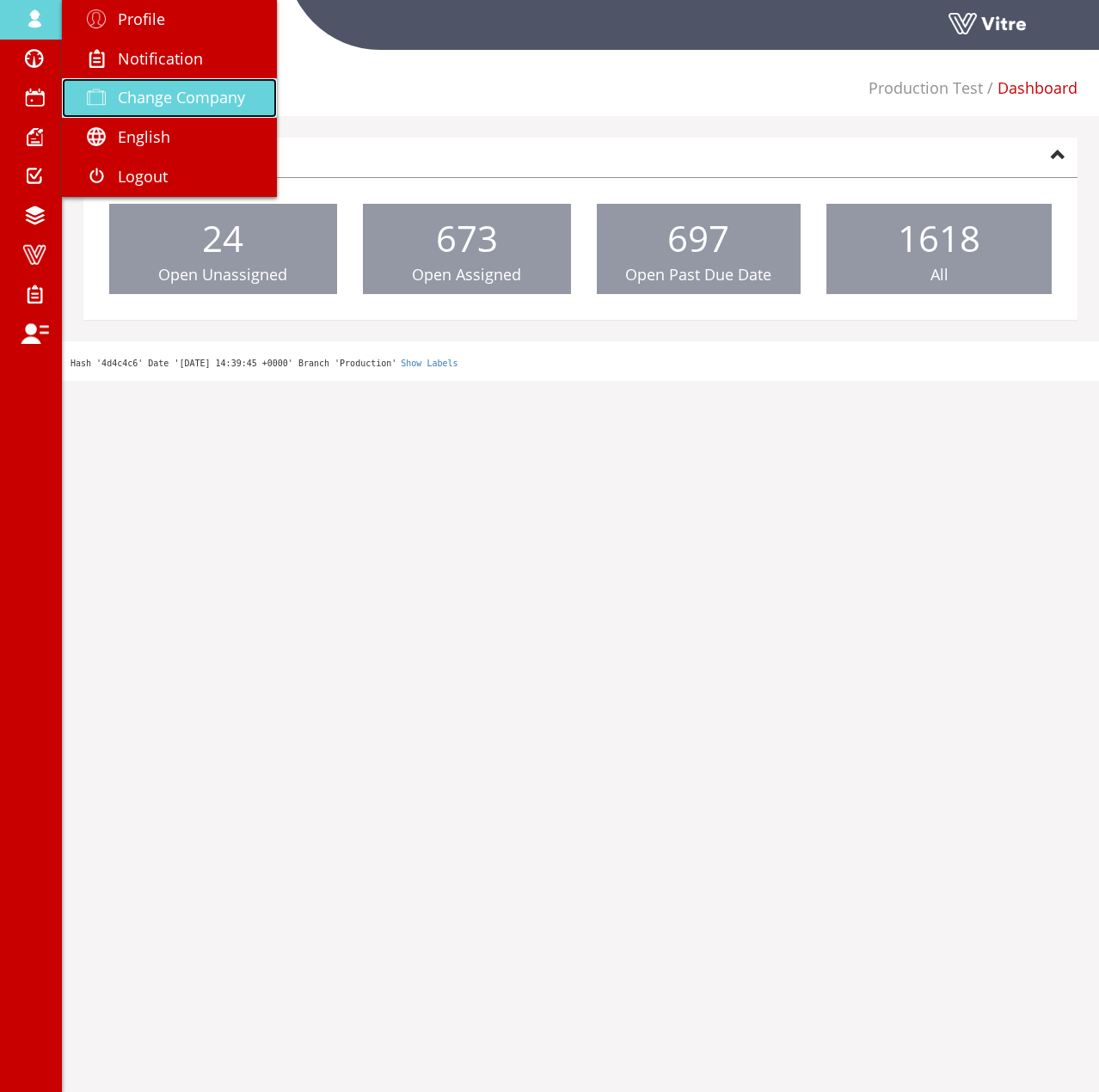
click at [172, 101] on span "Change Company" at bounding box center [181, 98] width 127 height 21
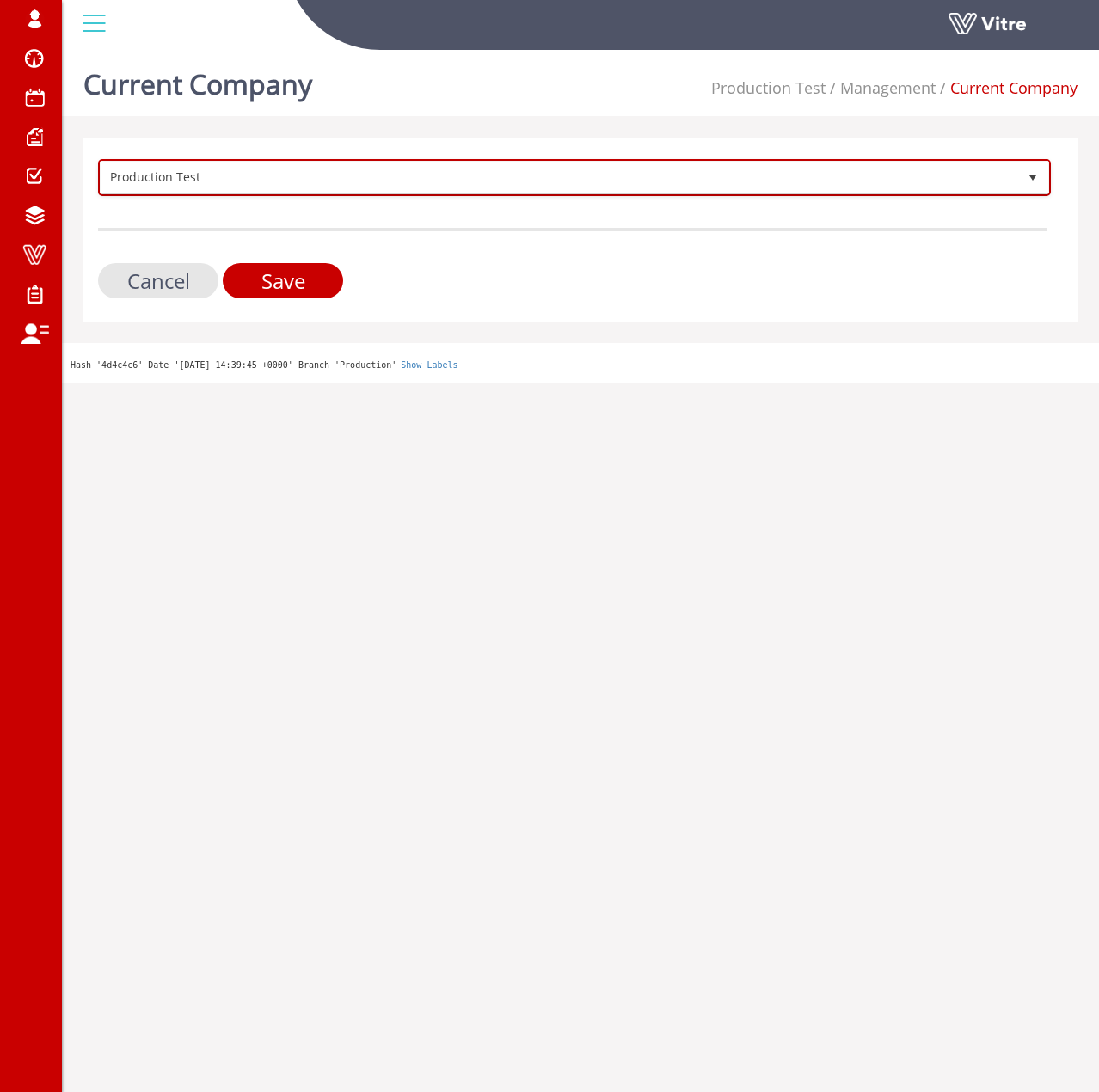
click at [175, 189] on span "Production Test" at bounding box center [559, 177] width 917 height 31
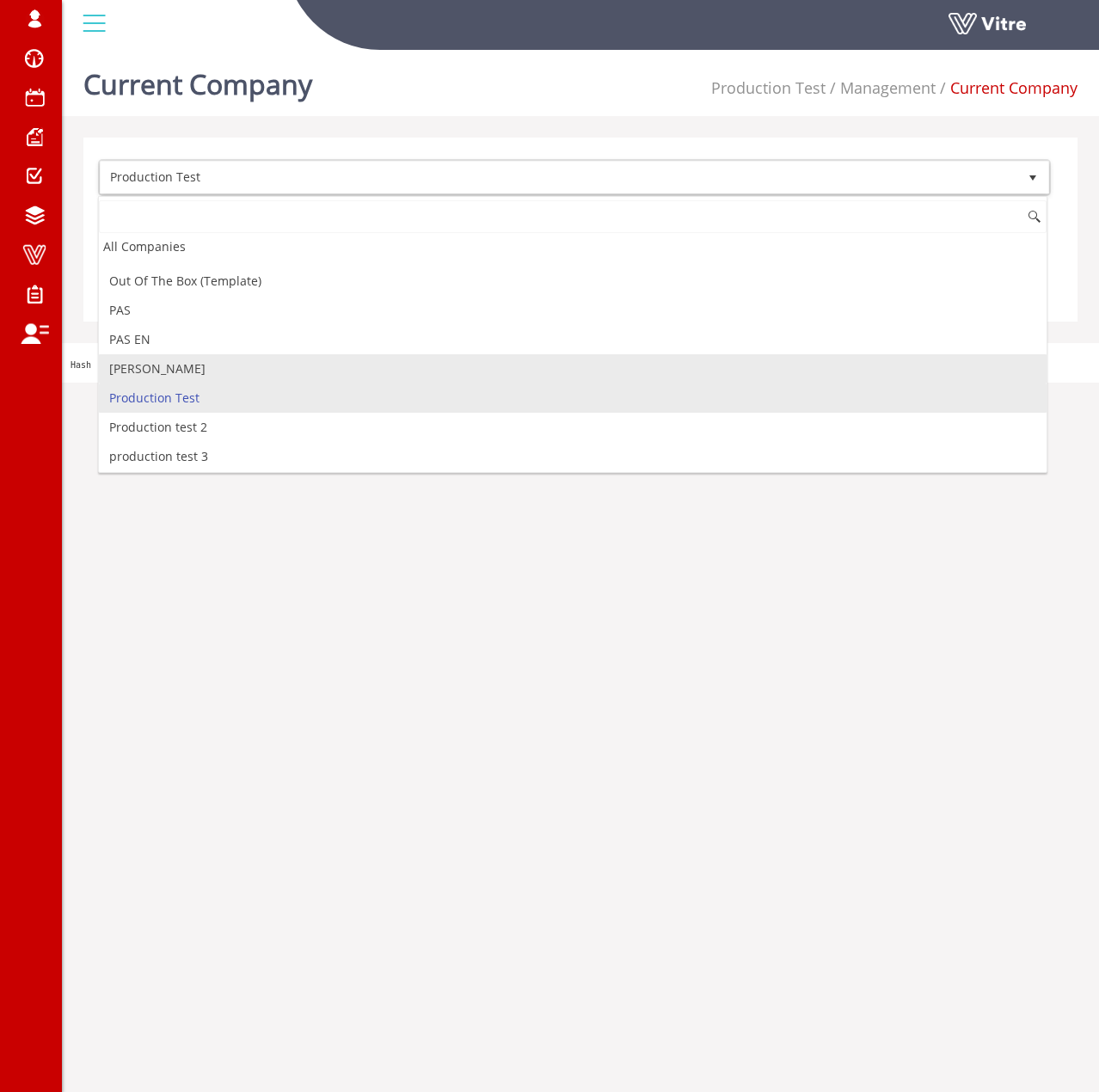
scroll to position [1746, 0]
click at [205, 386] on li "Production test 2" at bounding box center [572, 397] width 948 height 30
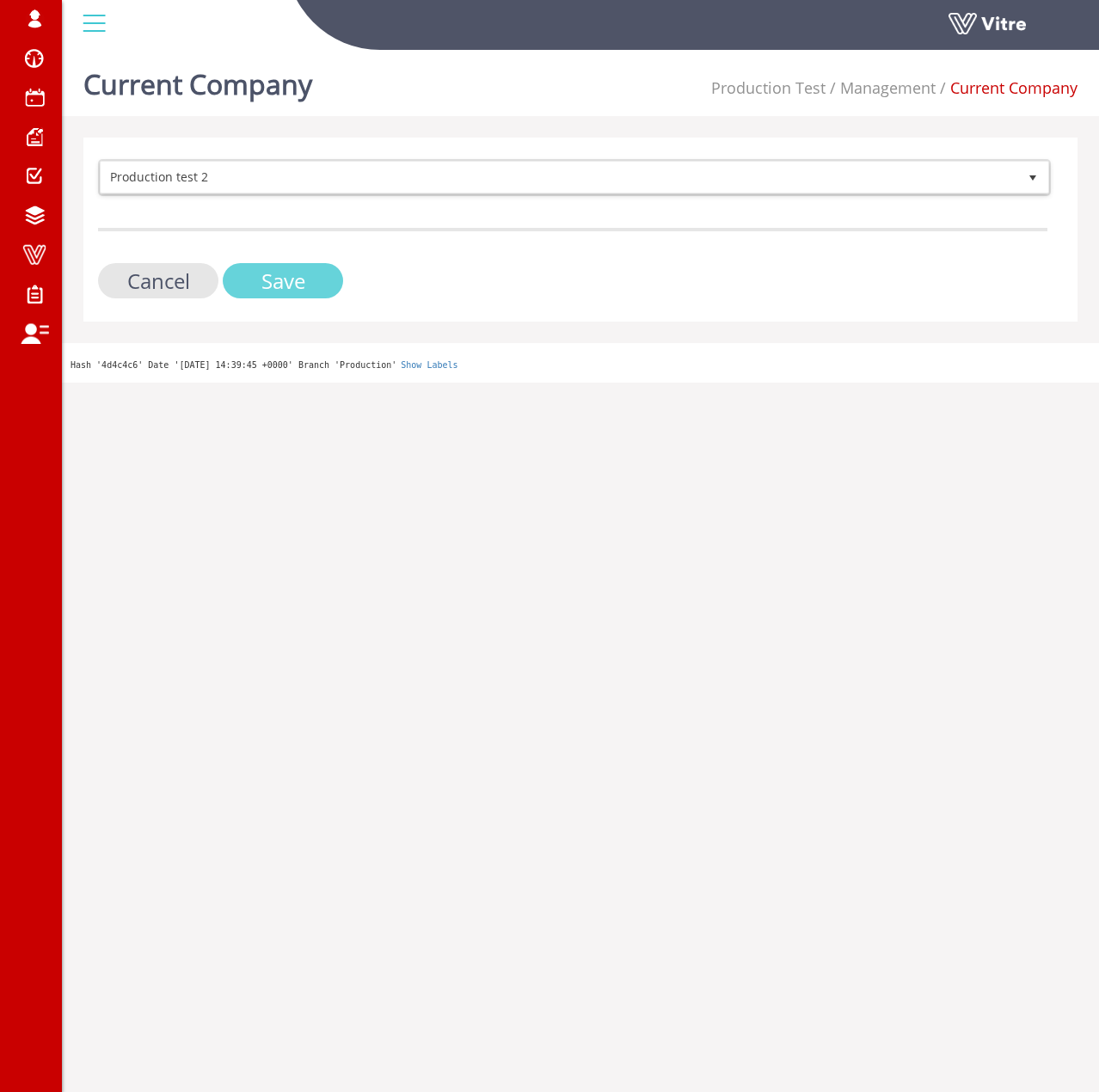
click at [243, 284] on input "Save" at bounding box center [283, 281] width 121 height 35
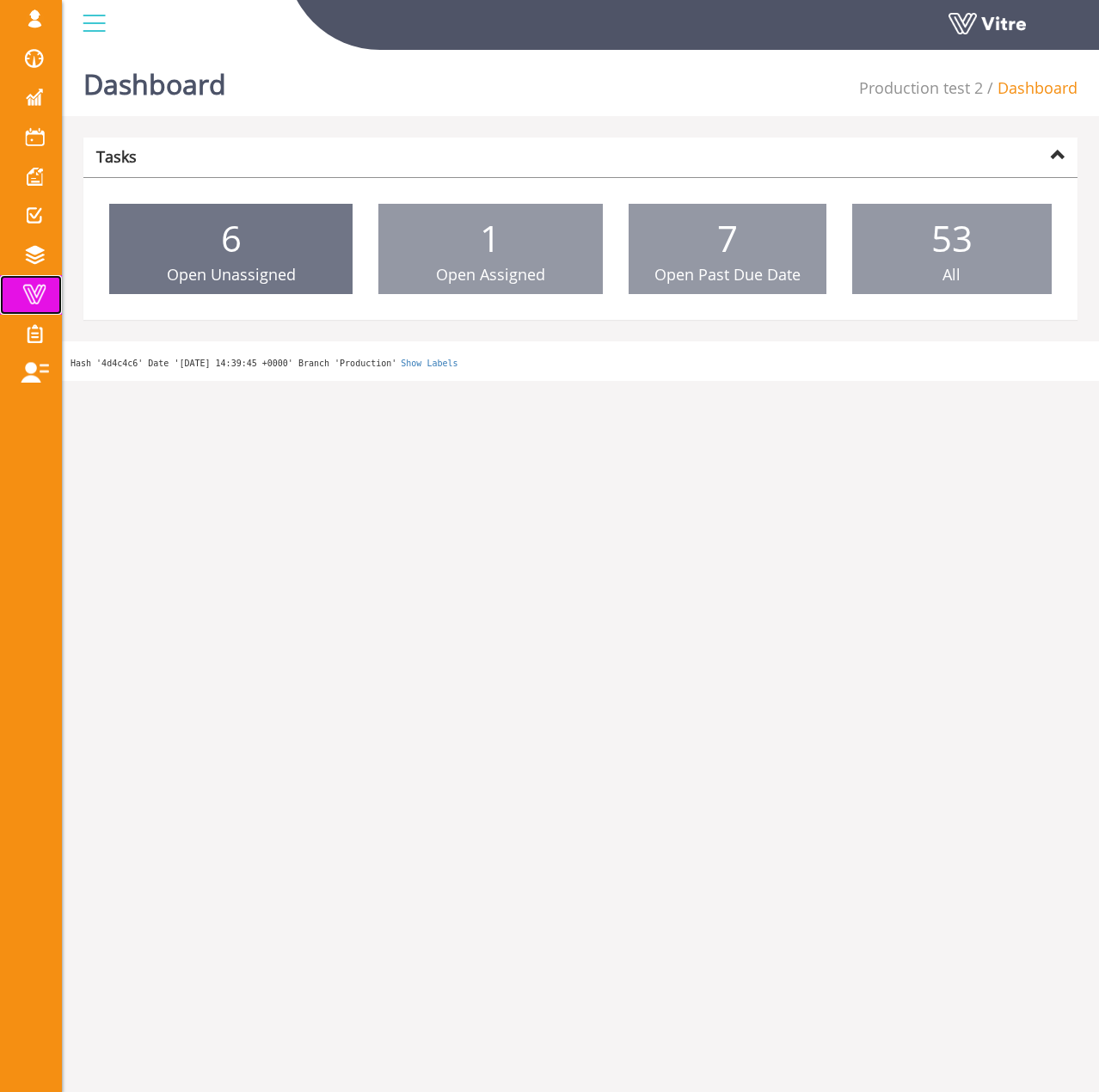
drag, startPoint x: 44, startPoint y: 290, endPoint x: 115, endPoint y: 216, distance: 102.6
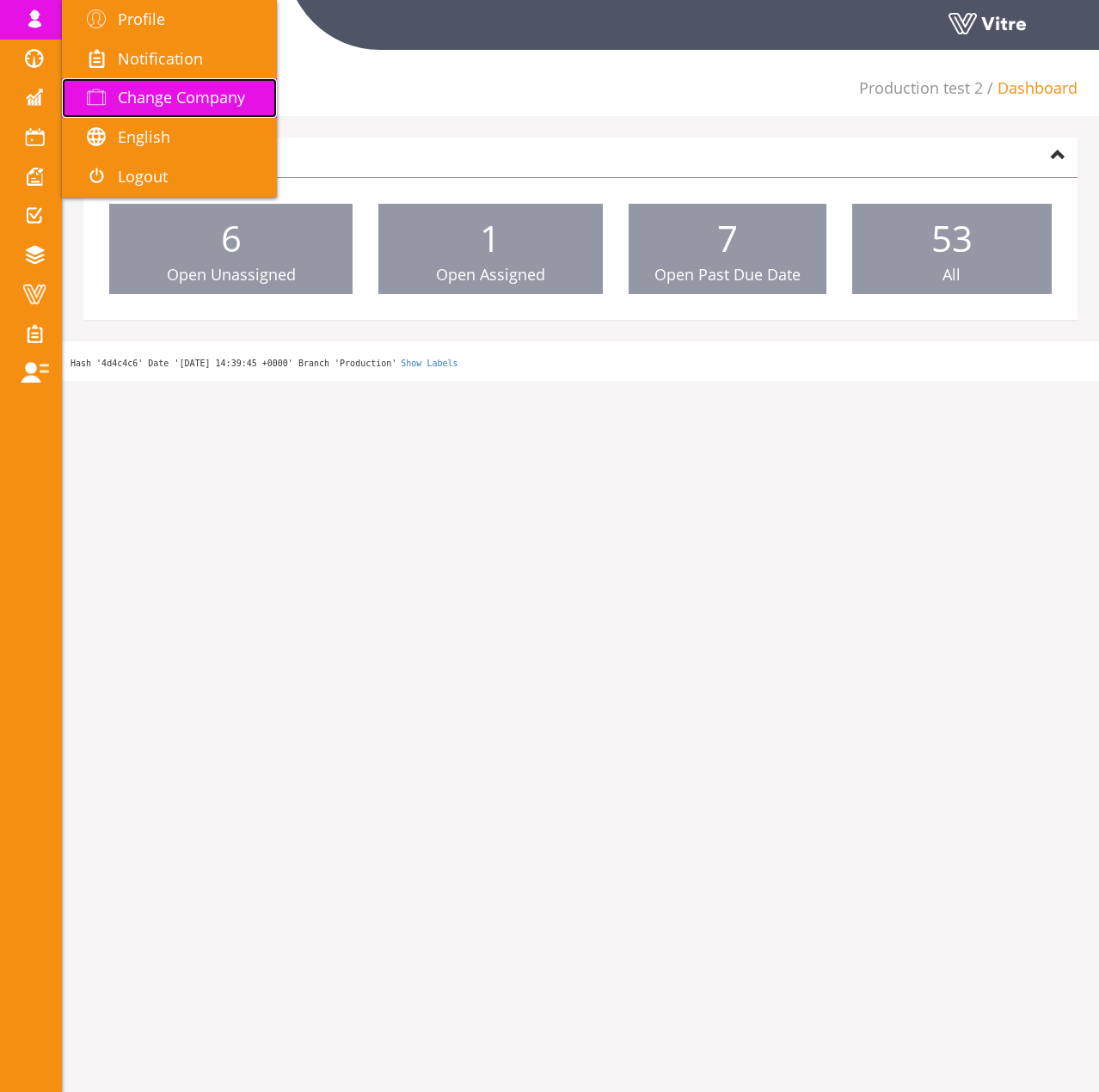
click at [122, 97] on span "Change Company" at bounding box center [181, 98] width 127 height 21
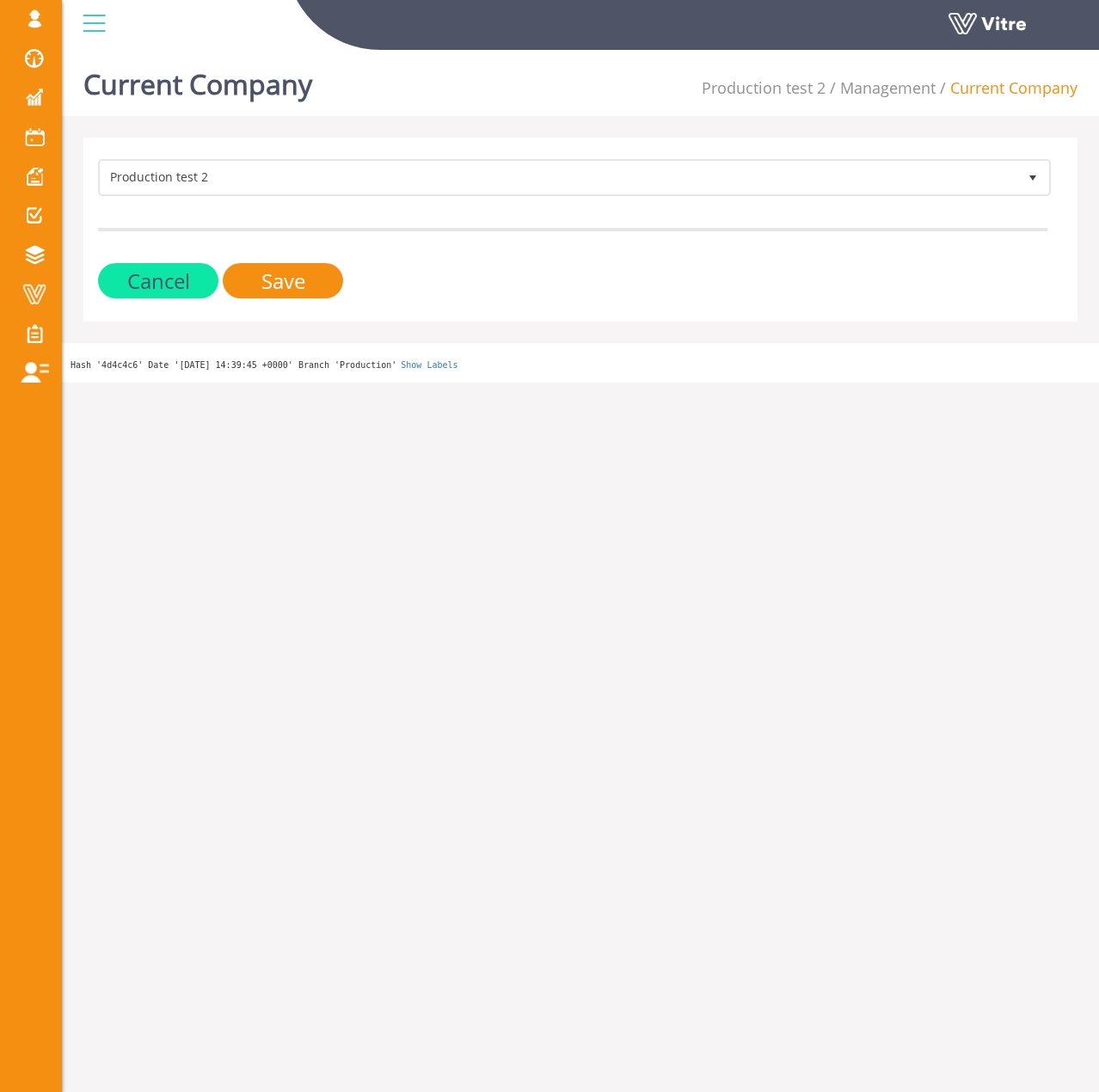
click at [164, 199] on form "Production test 2 125 Cancel Save" at bounding box center [572, 228] width 950 height 139
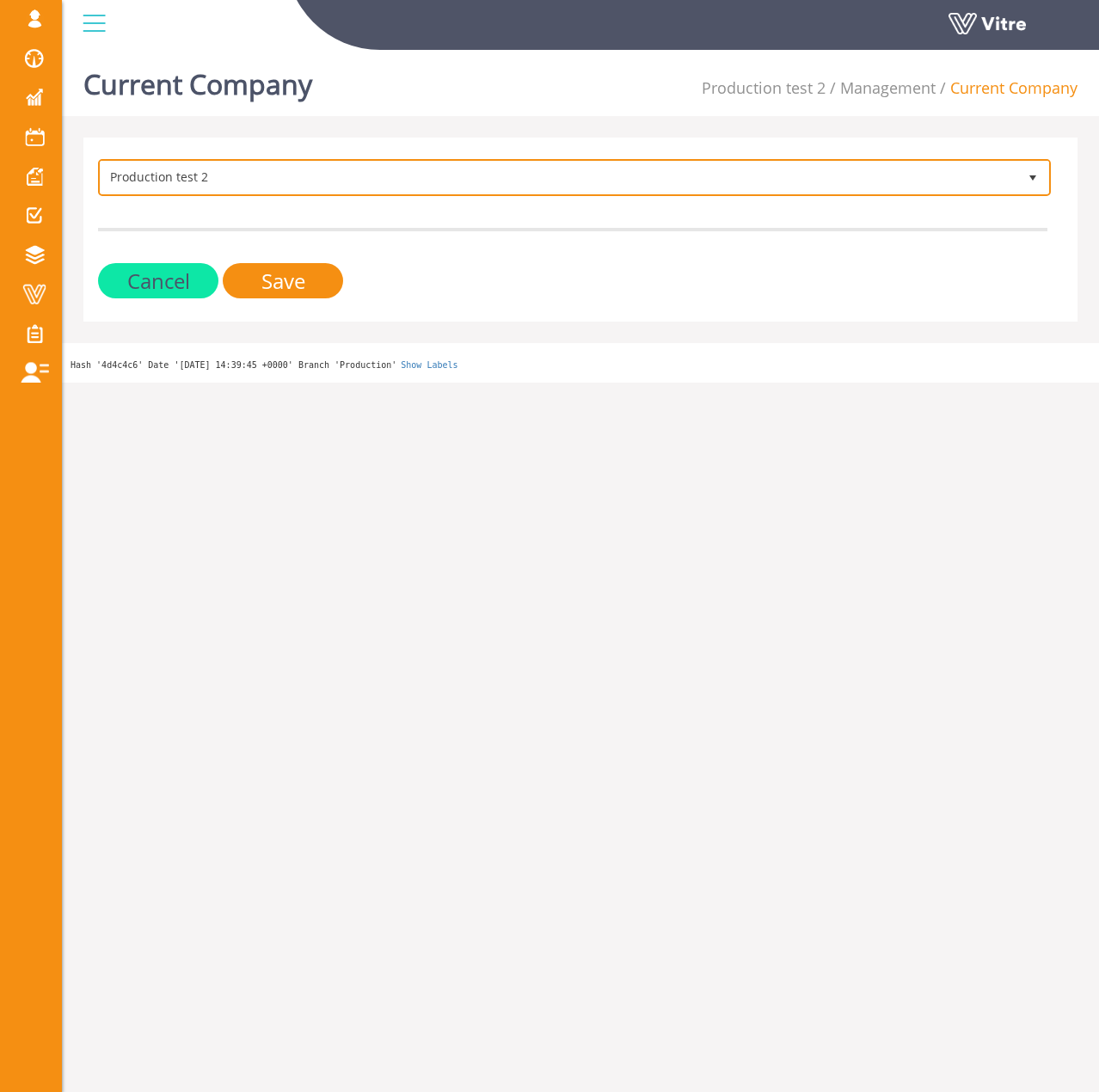
click at [200, 167] on span "Production test 2" at bounding box center [559, 177] width 917 height 31
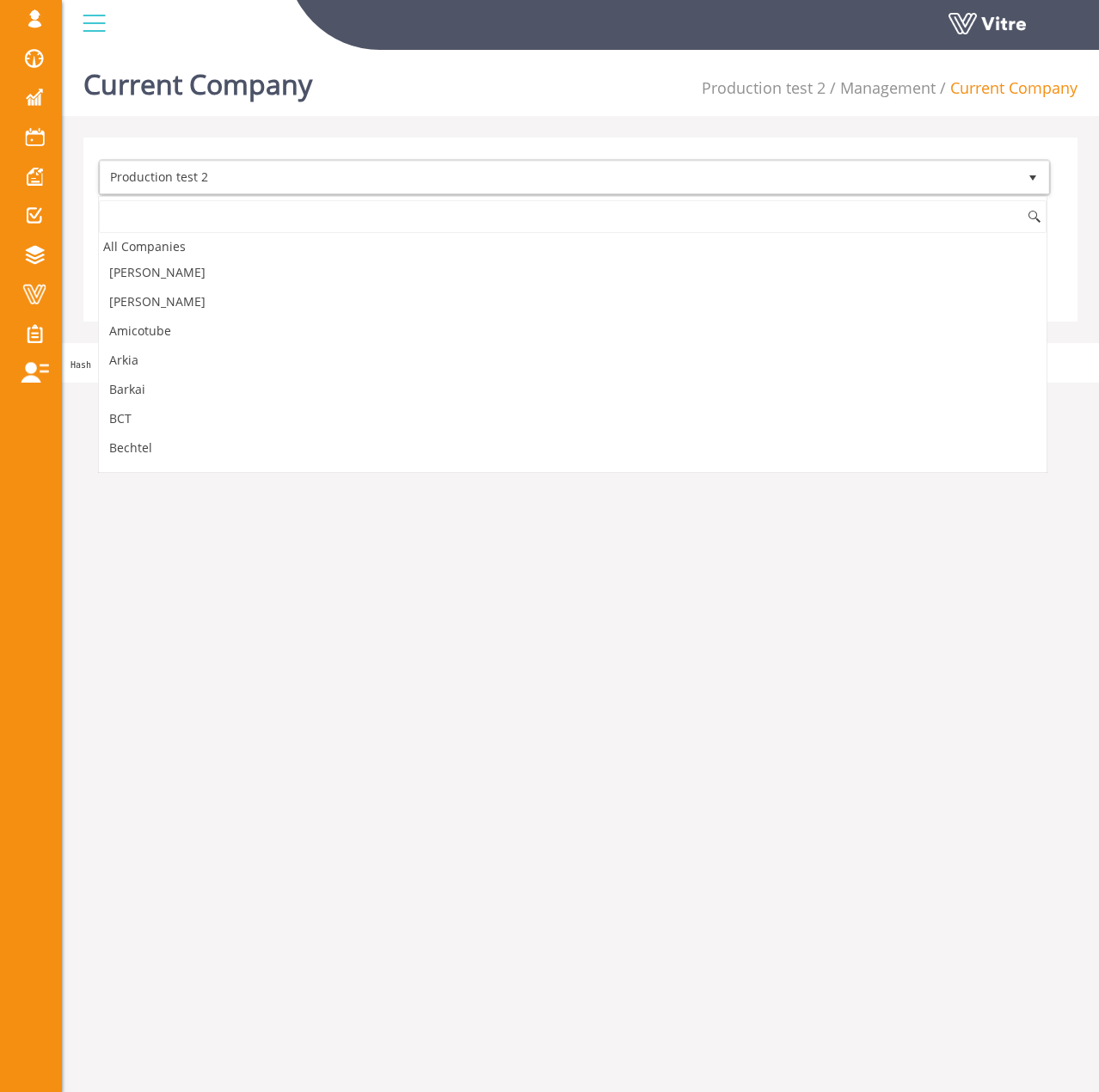
scroll to position [1689, 0]
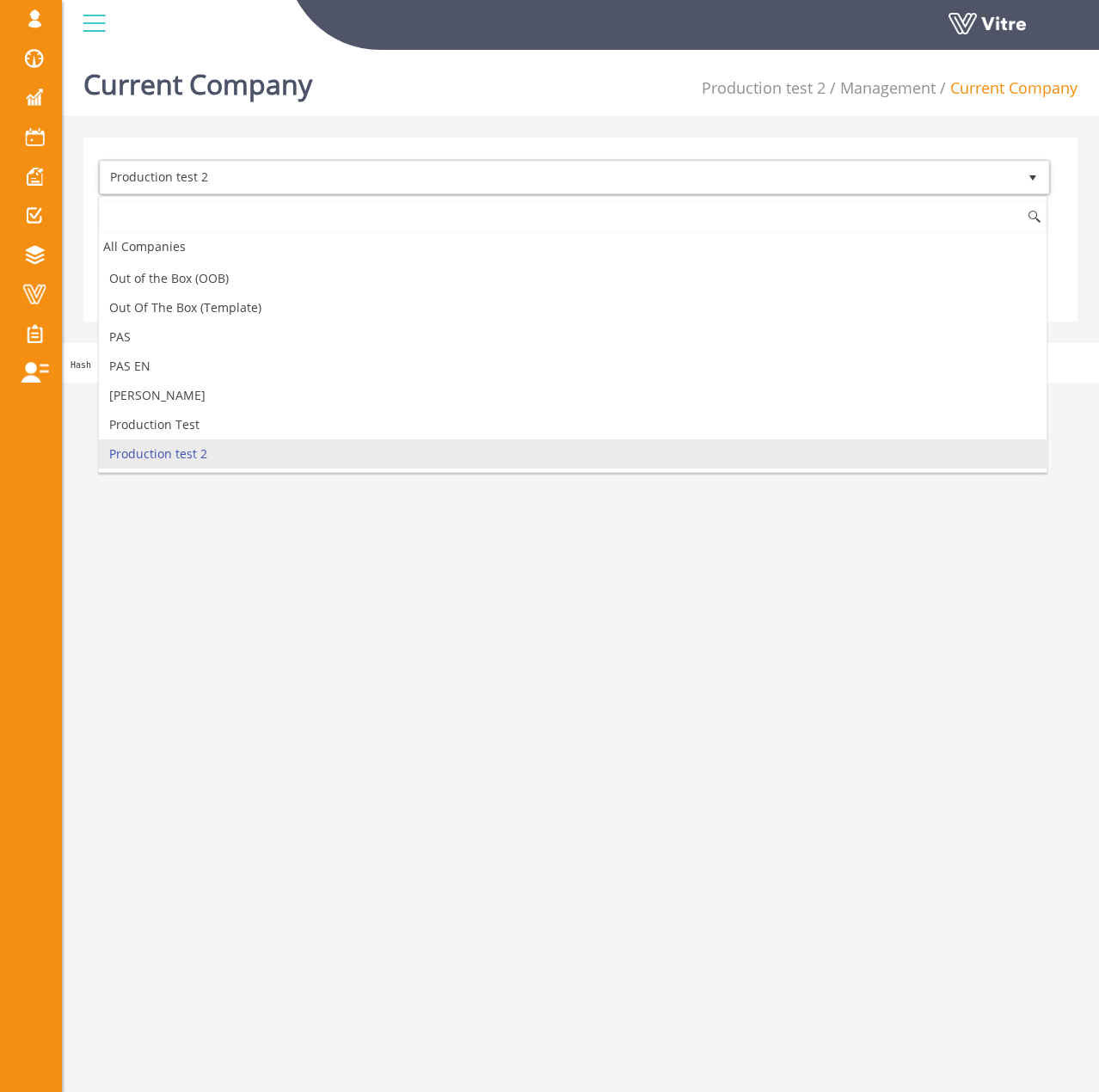
type input "t"
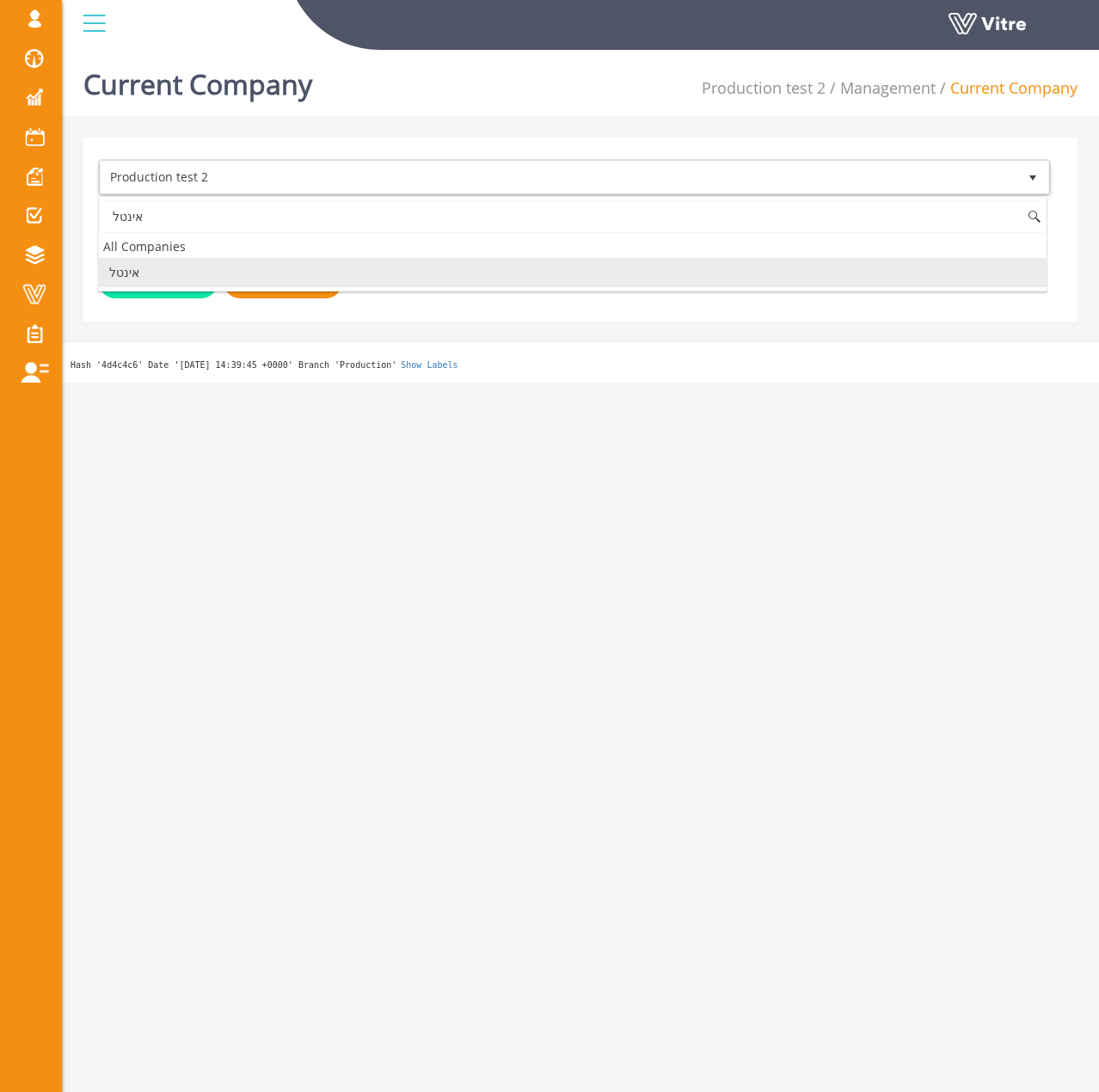
scroll to position [0, 0]
click at [281, 276] on li "אינטל" at bounding box center [572, 272] width 948 height 30
type input "אינטל"
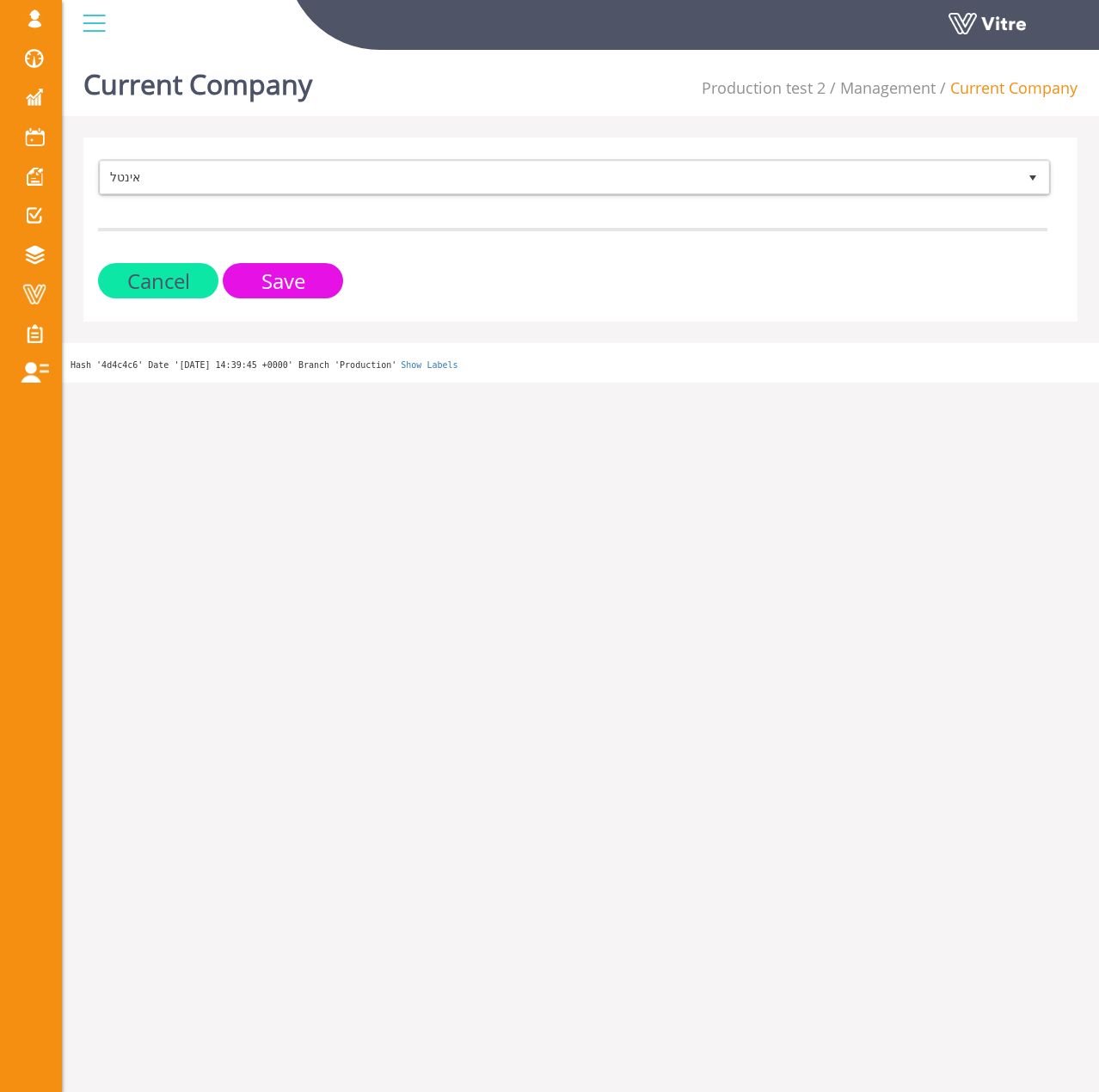
click at [283, 279] on input "Save" at bounding box center [283, 281] width 121 height 35
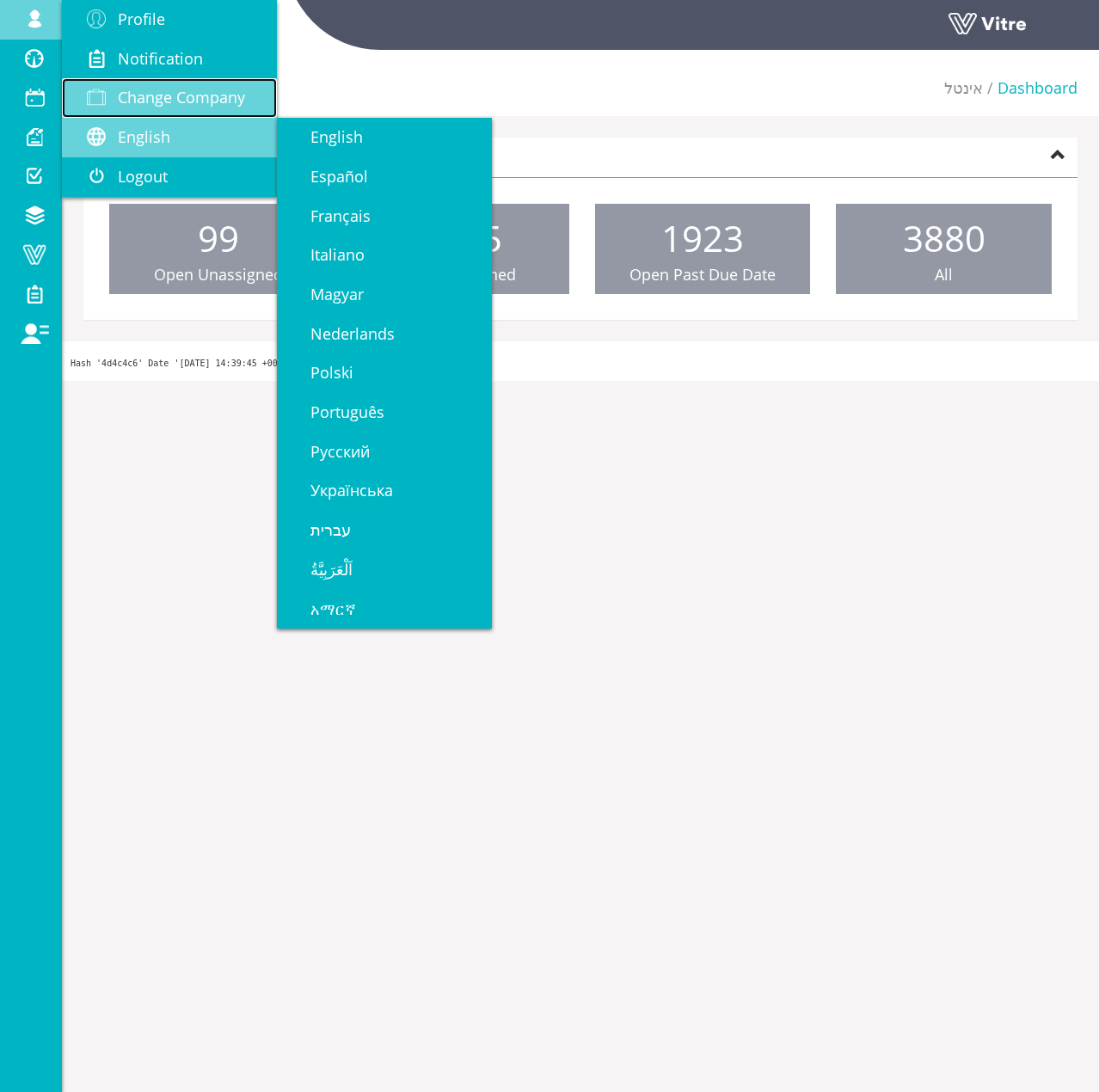
drag, startPoint x: 128, startPoint y: 93, endPoint x: 68, endPoint y: 120, distance: 65.8
click at [128, 93] on span "Change Company" at bounding box center [181, 98] width 127 height 21
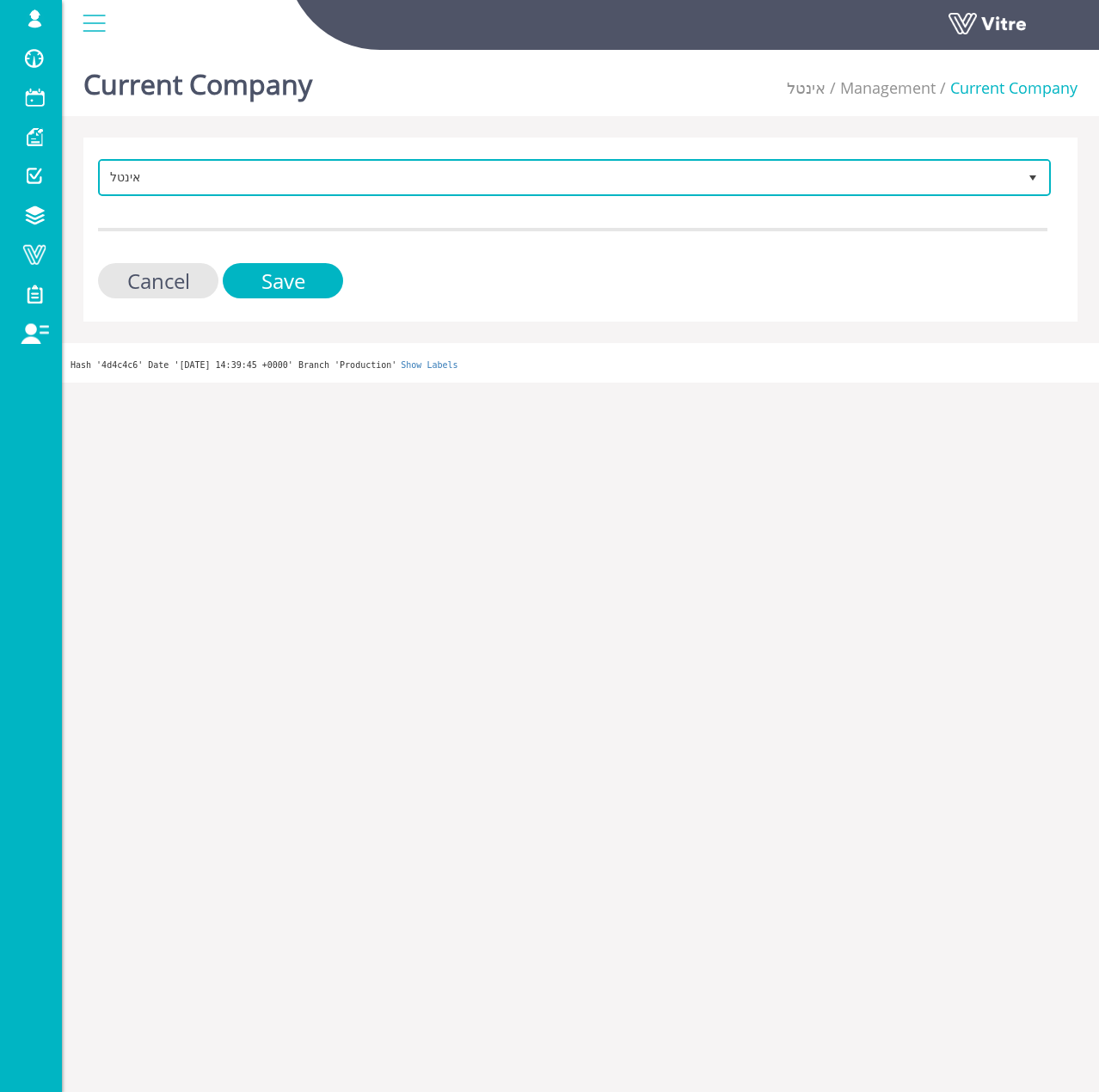
click at [247, 186] on span "אינטל" at bounding box center [559, 177] width 917 height 31
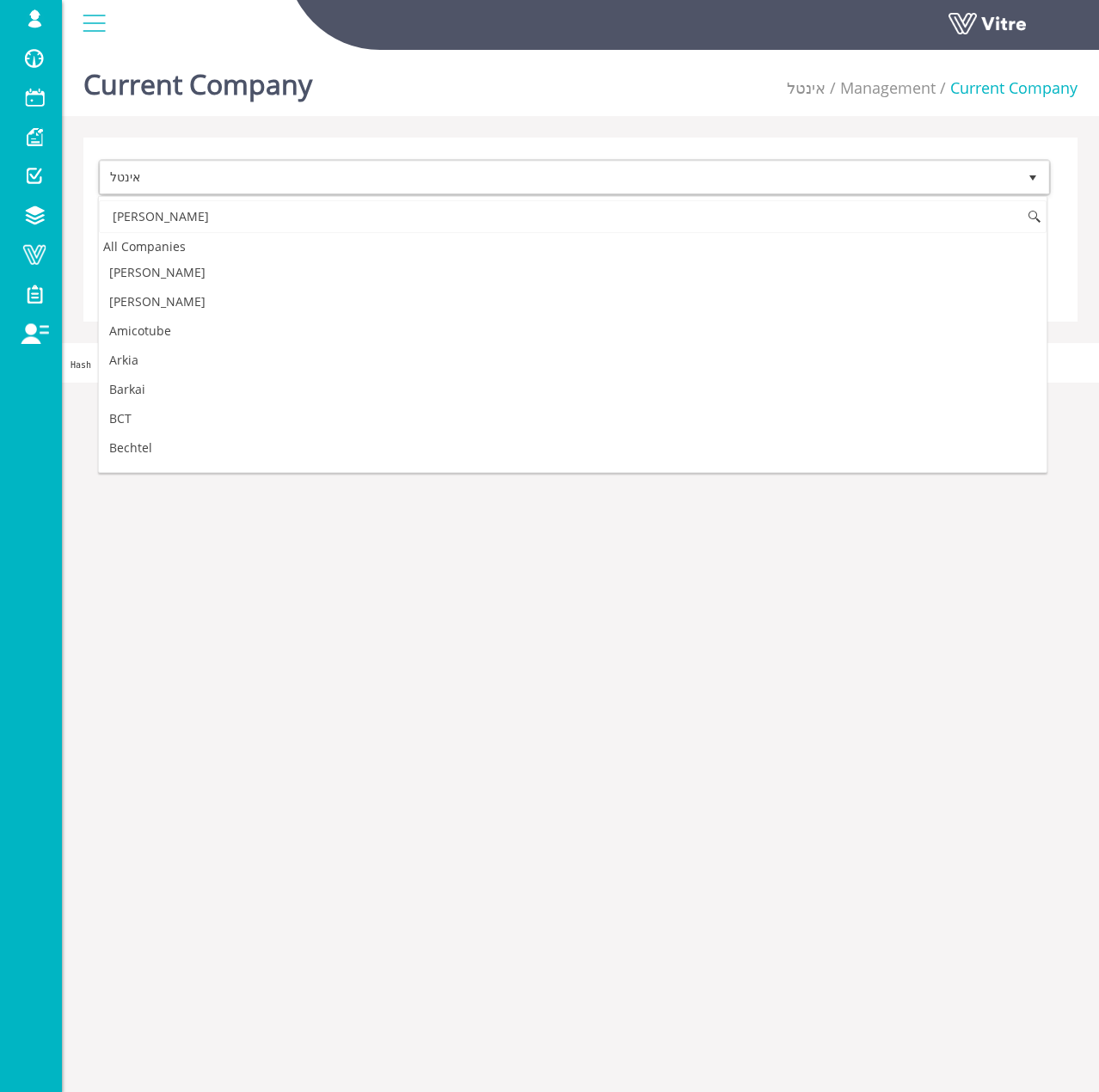
click at [180, 214] on input "בנש" at bounding box center [572, 216] width 948 height 33
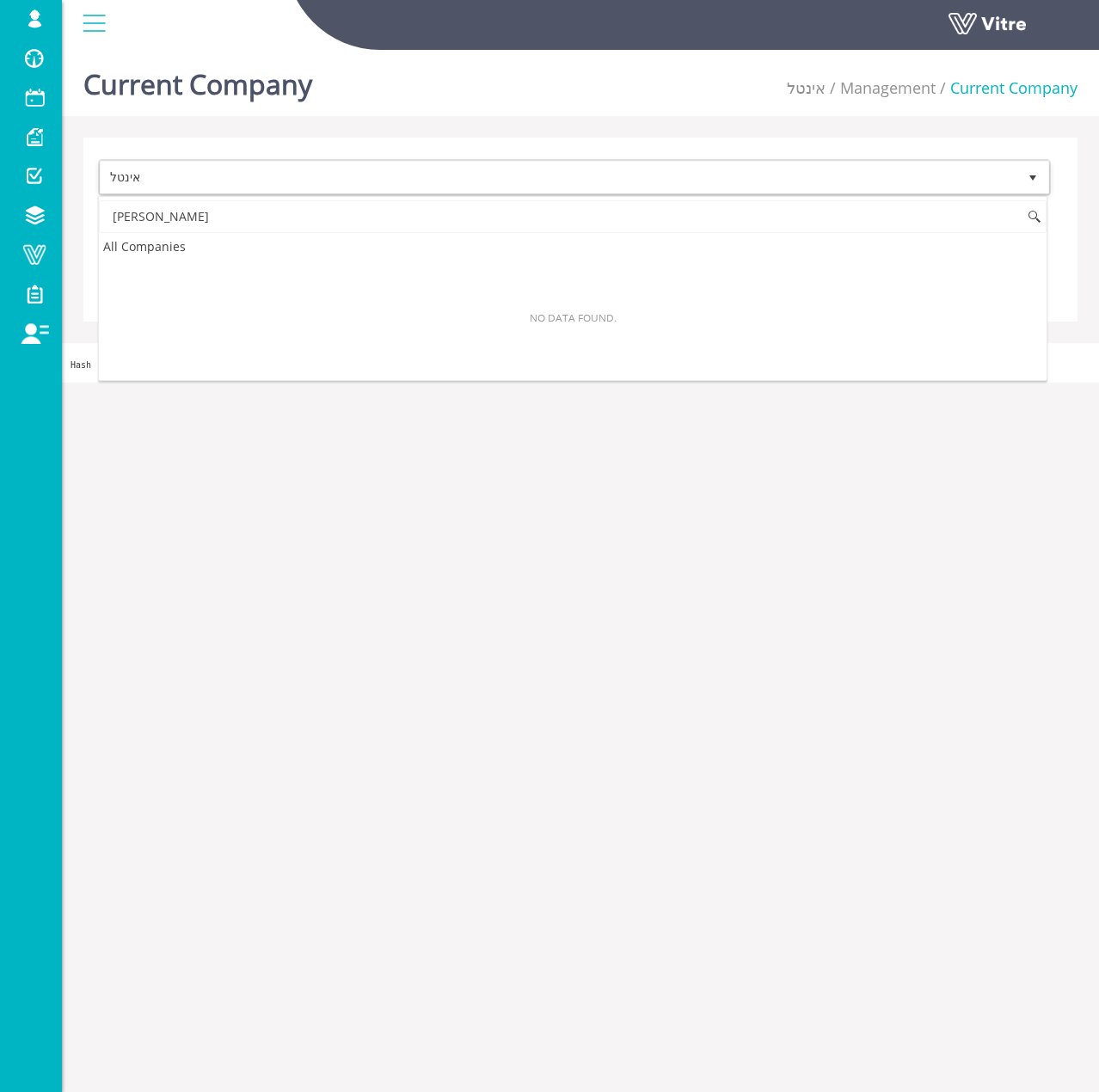
click at [180, 214] on input "בנש" at bounding box center [572, 216] width 948 height 33
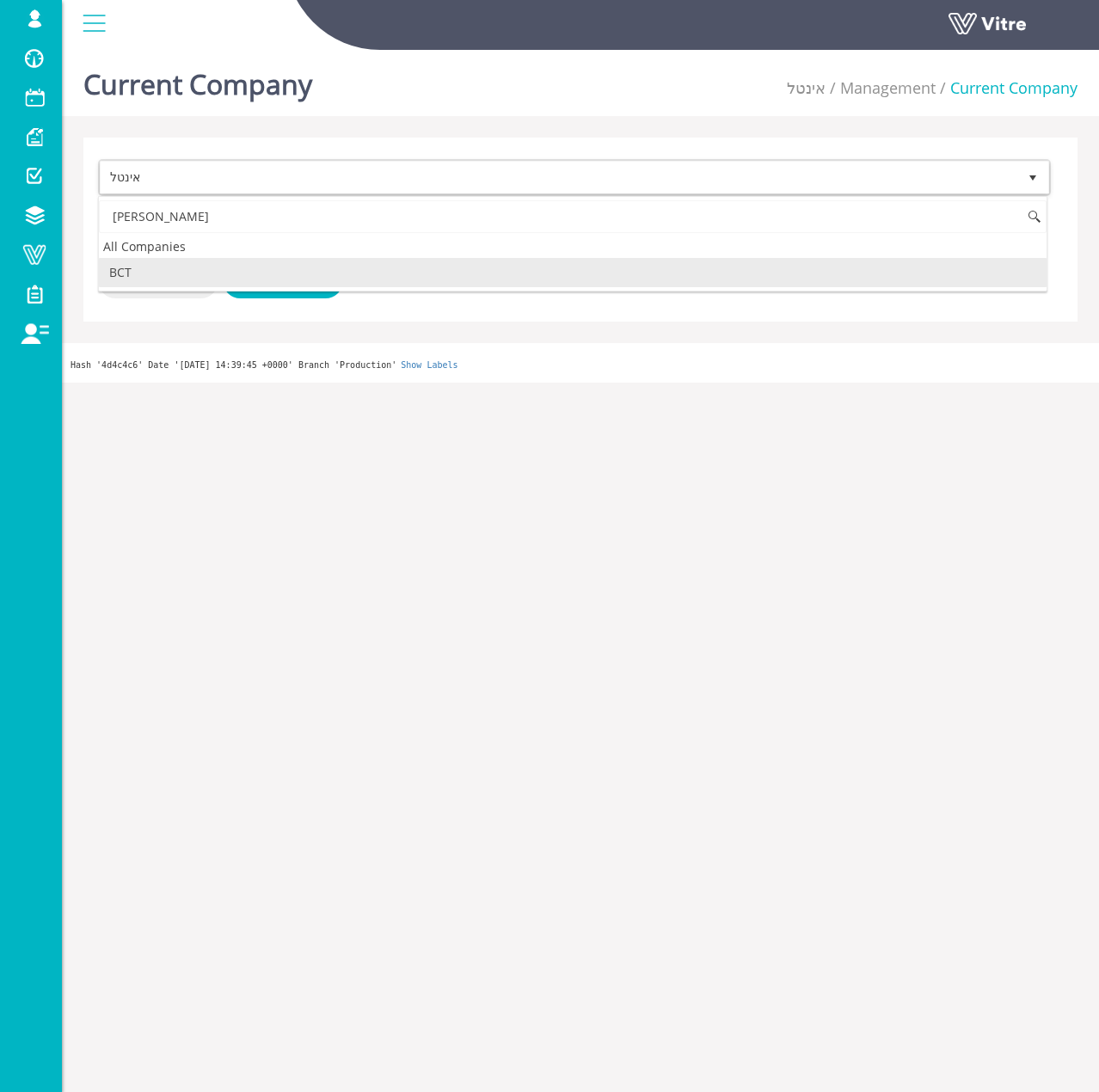
click at [174, 263] on li "BCT" at bounding box center [572, 272] width 948 height 30
type input "bct"
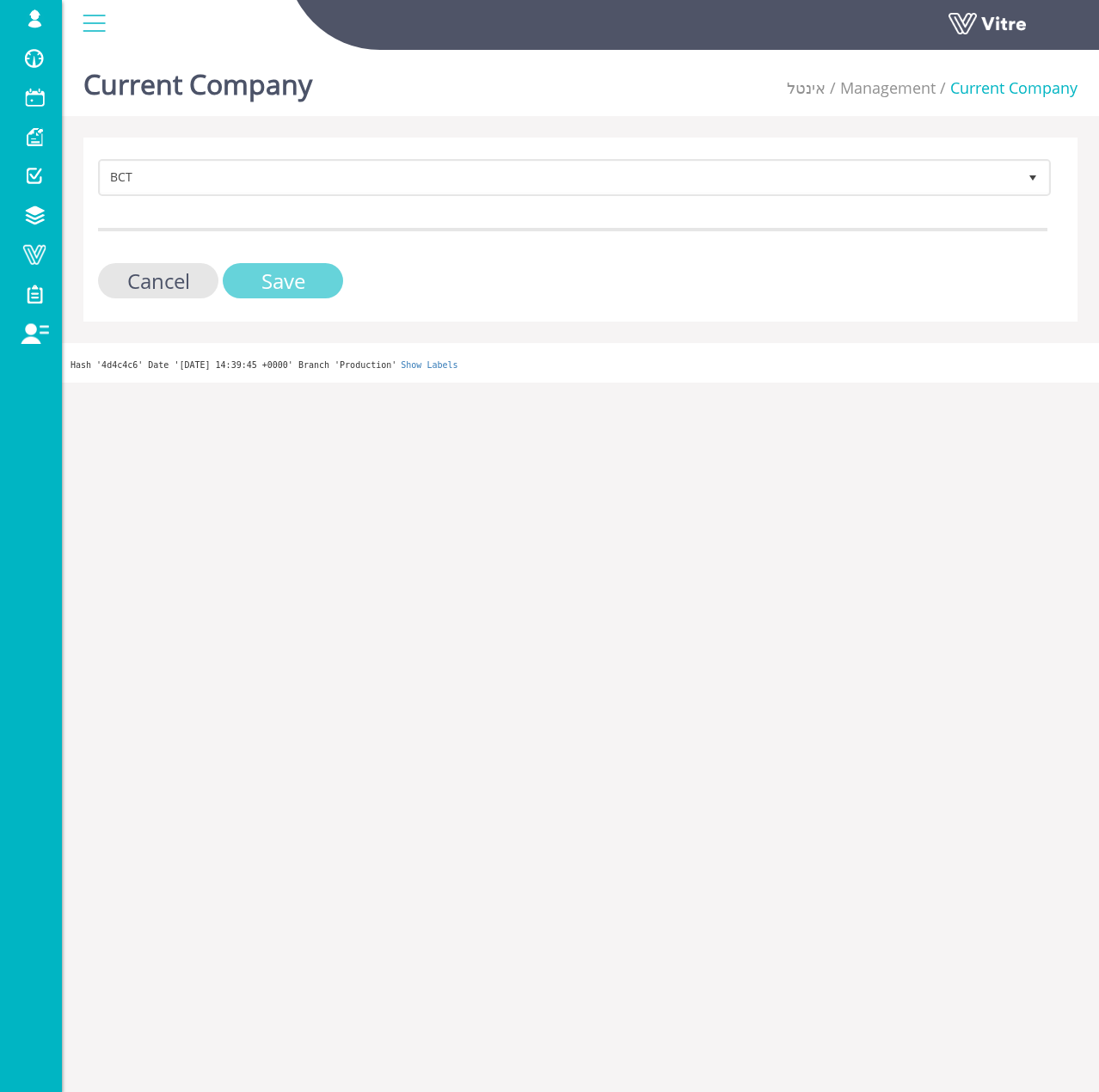
click at [251, 272] on input "Save" at bounding box center [283, 281] width 121 height 35
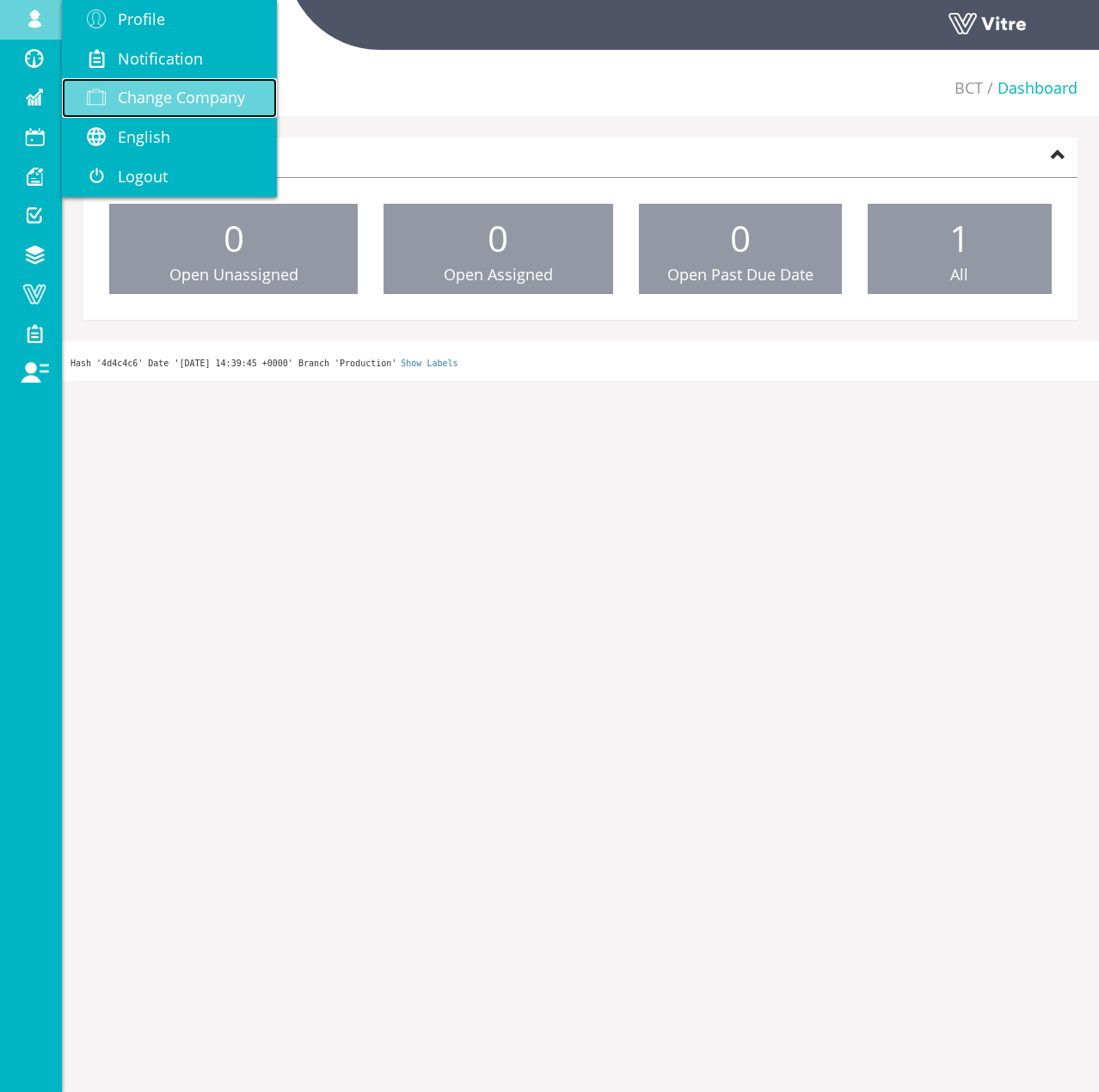
click at [133, 97] on span "Change Company" at bounding box center [181, 98] width 127 height 21
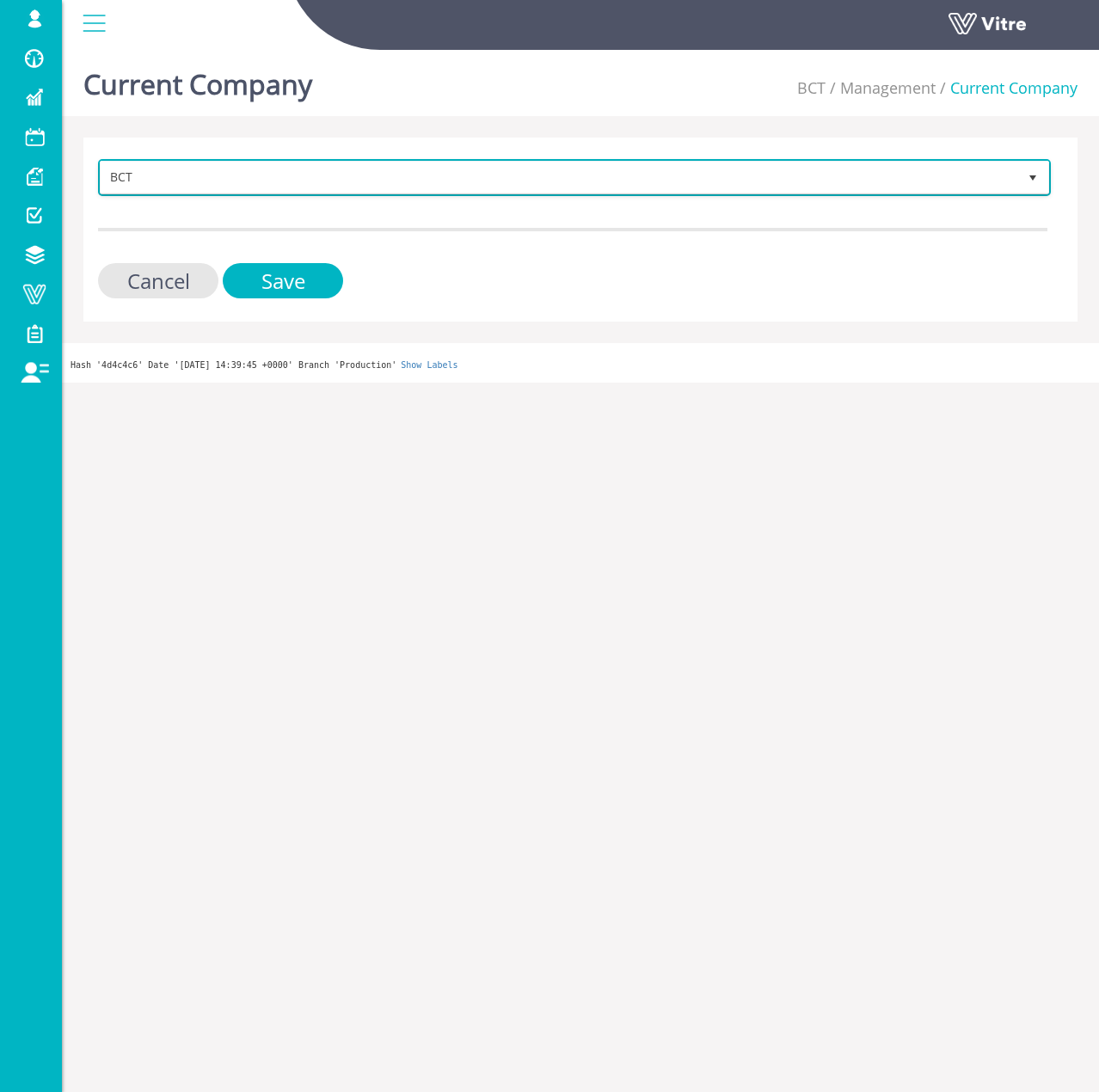
click at [187, 188] on span "BCT" at bounding box center [559, 177] width 917 height 31
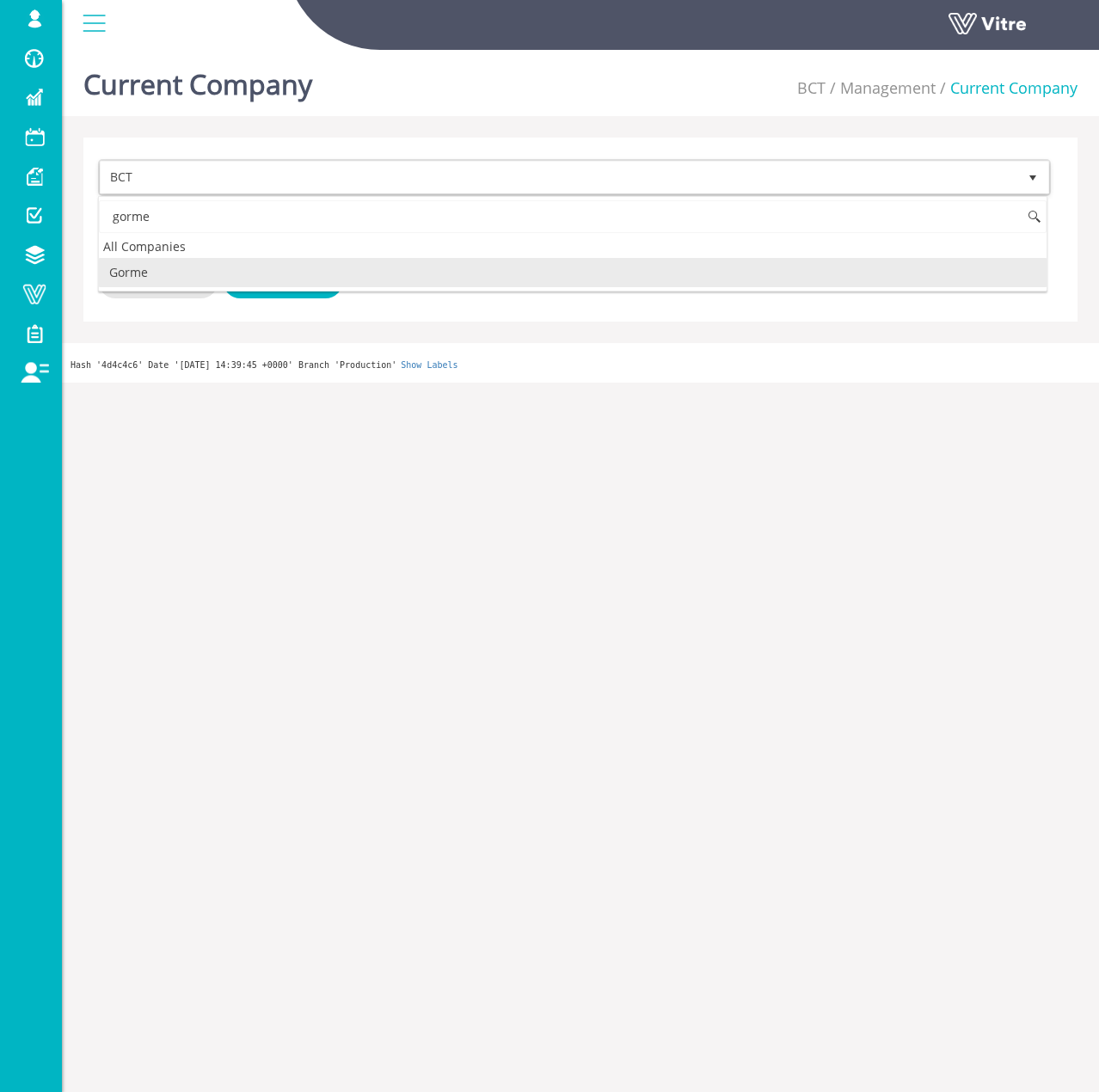
click at [177, 265] on li "Gorme" at bounding box center [572, 272] width 948 height 30
type input "gorme"
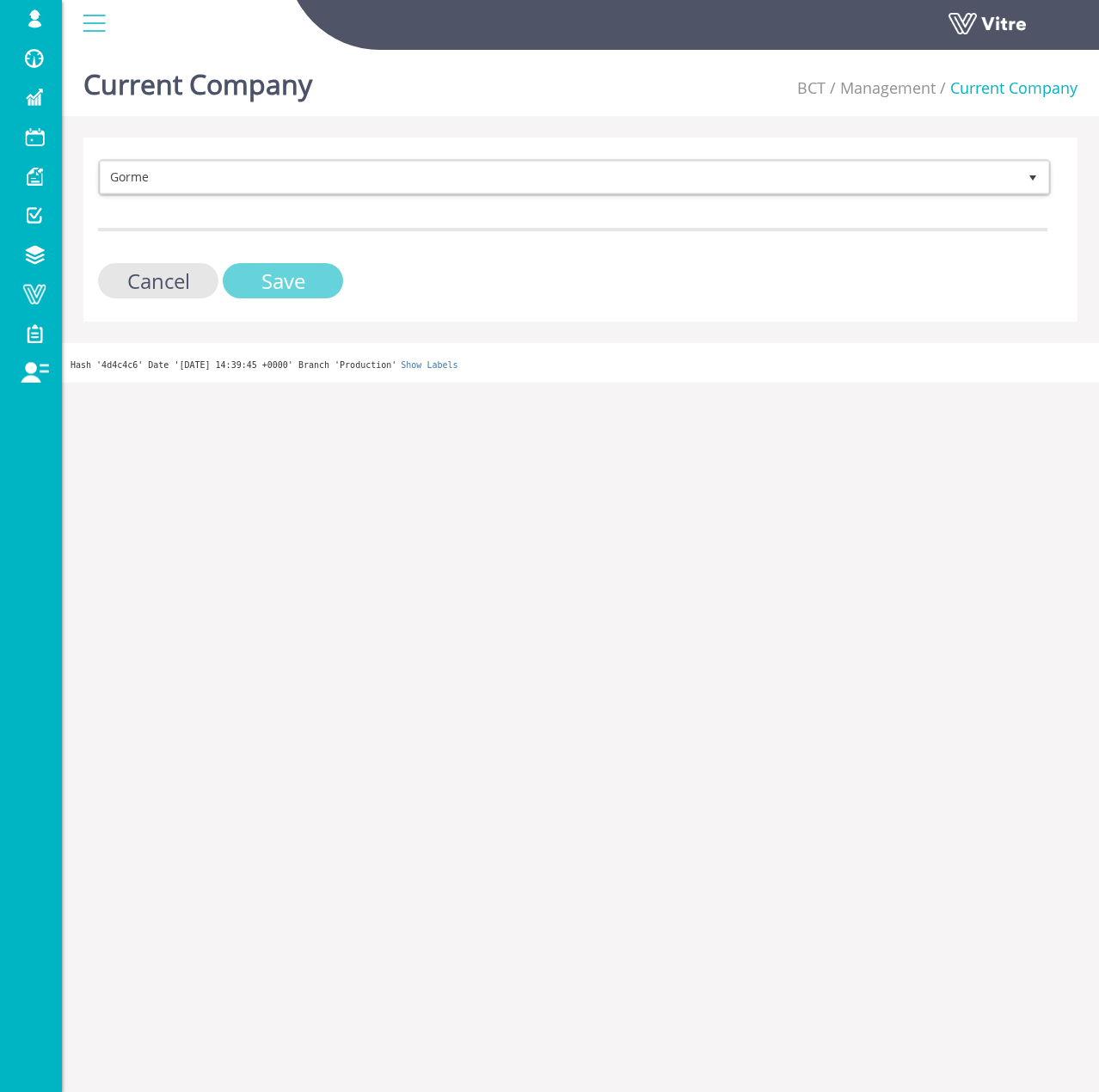
drag, startPoint x: 247, startPoint y: 270, endPoint x: 219, endPoint y: 281, distance: 30.1
click at [248, 270] on input "Save" at bounding box center [283, 281] width 121 height 35
